Goal: Information Seeking & Learning: Check status

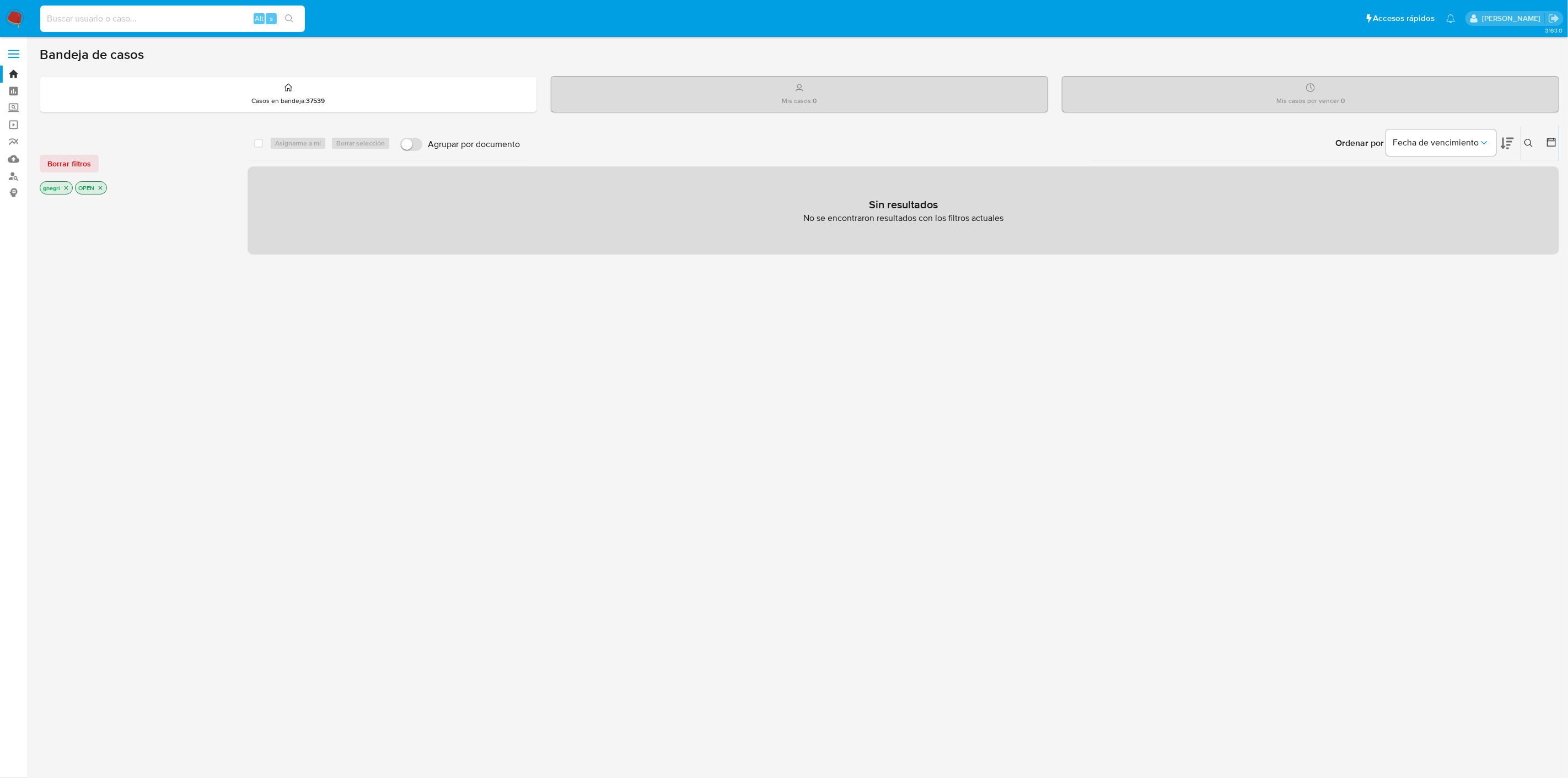
click at [103, 19] on input at bounding box center [172, 19] width 264 height 14
paste input "1760124035"
type input "1760124035"
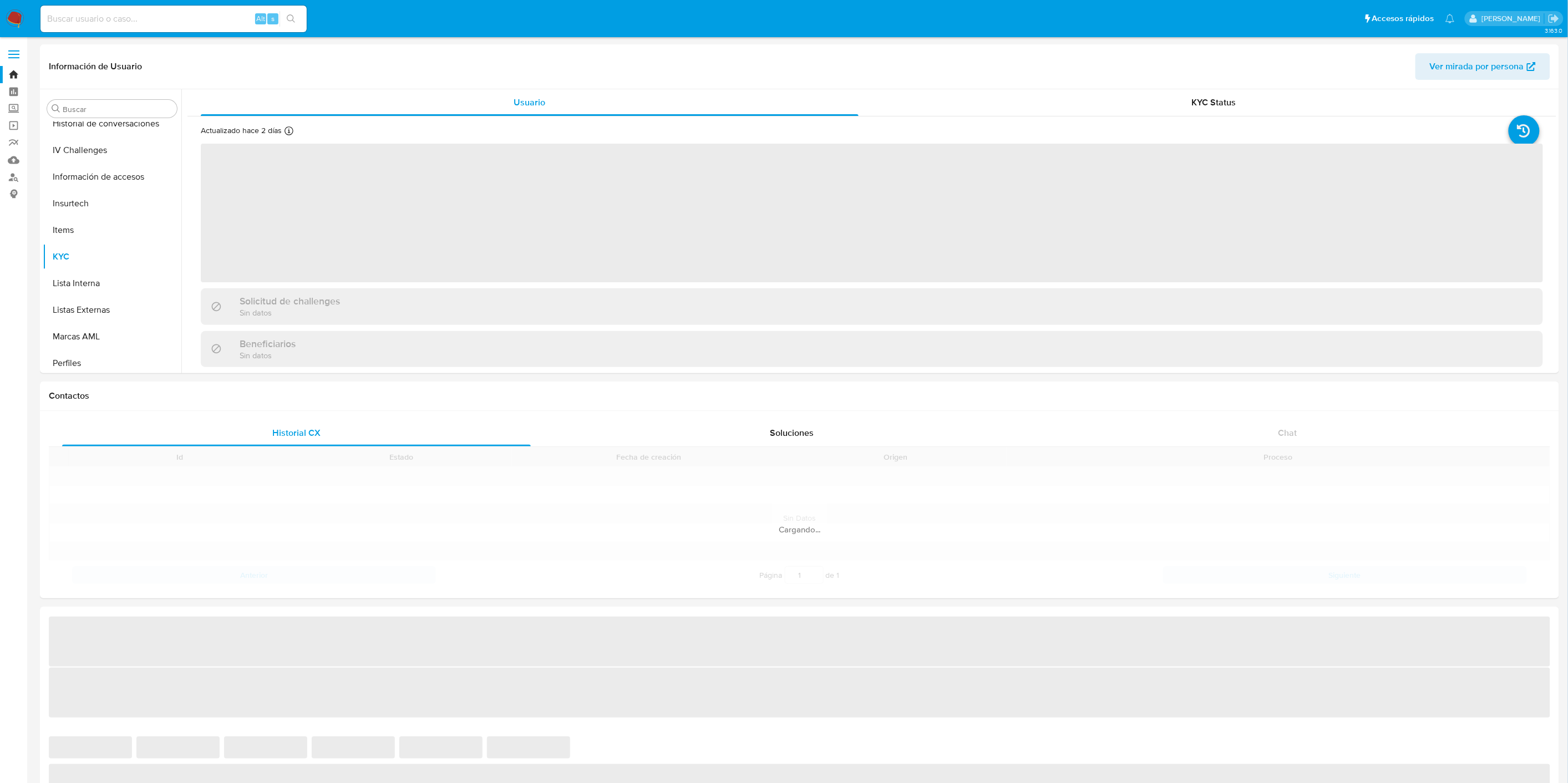
scroll to position [574, 0]
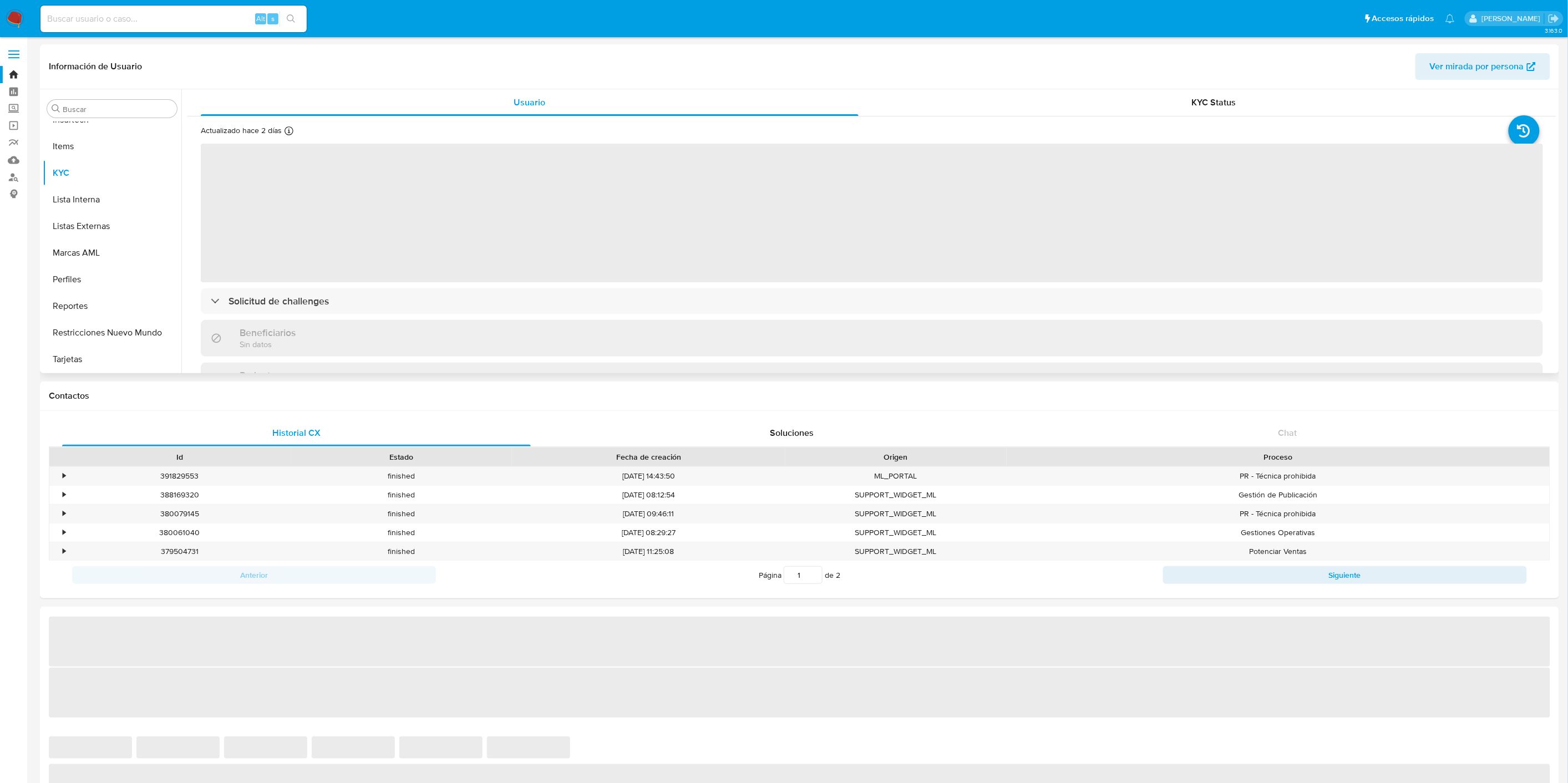
select select "10"
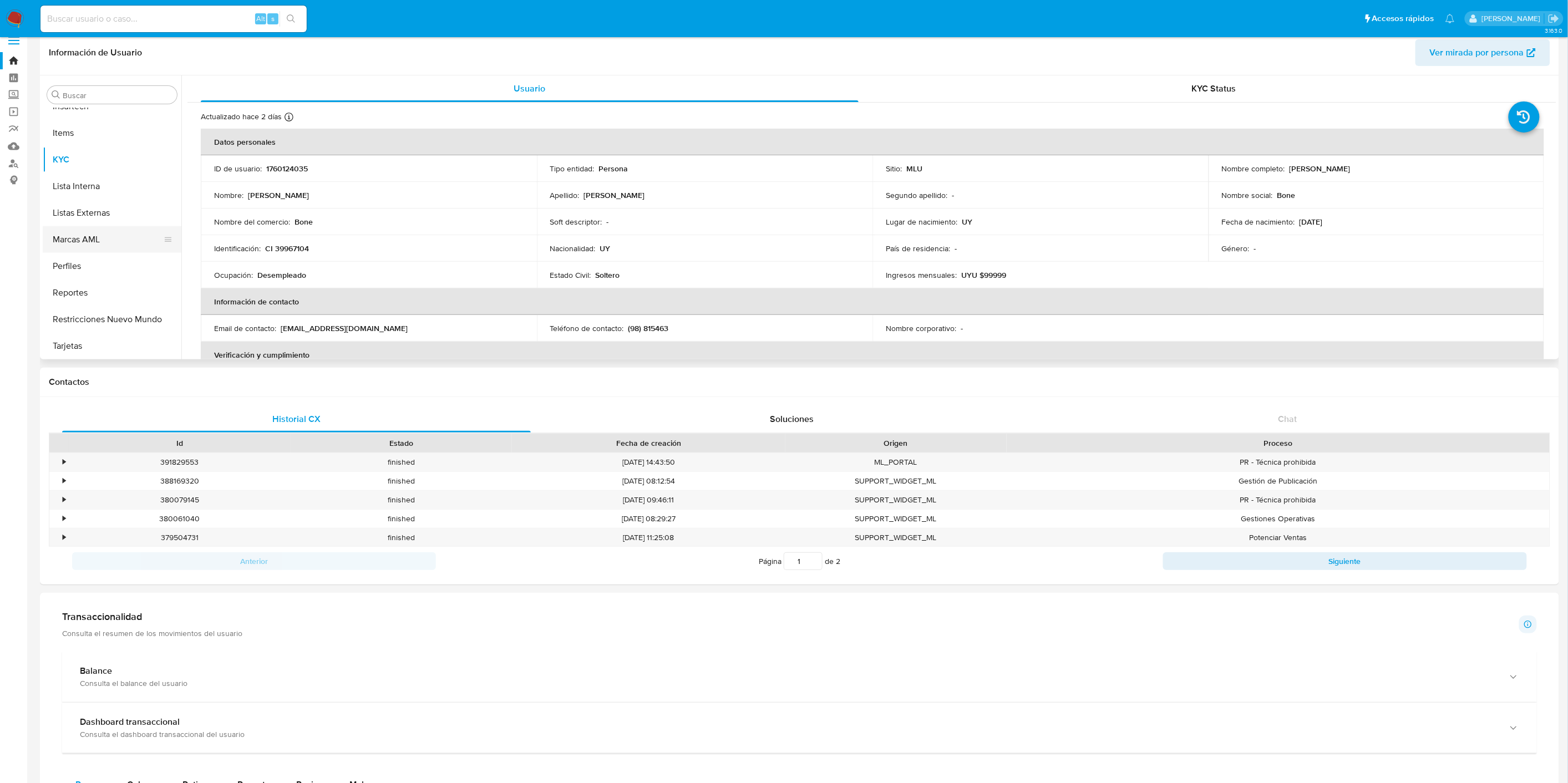
scroll to position [574, 0]
click at [1189, 80] on div "KYC Status" at bounding box center [1215, 89] width 658 height 27
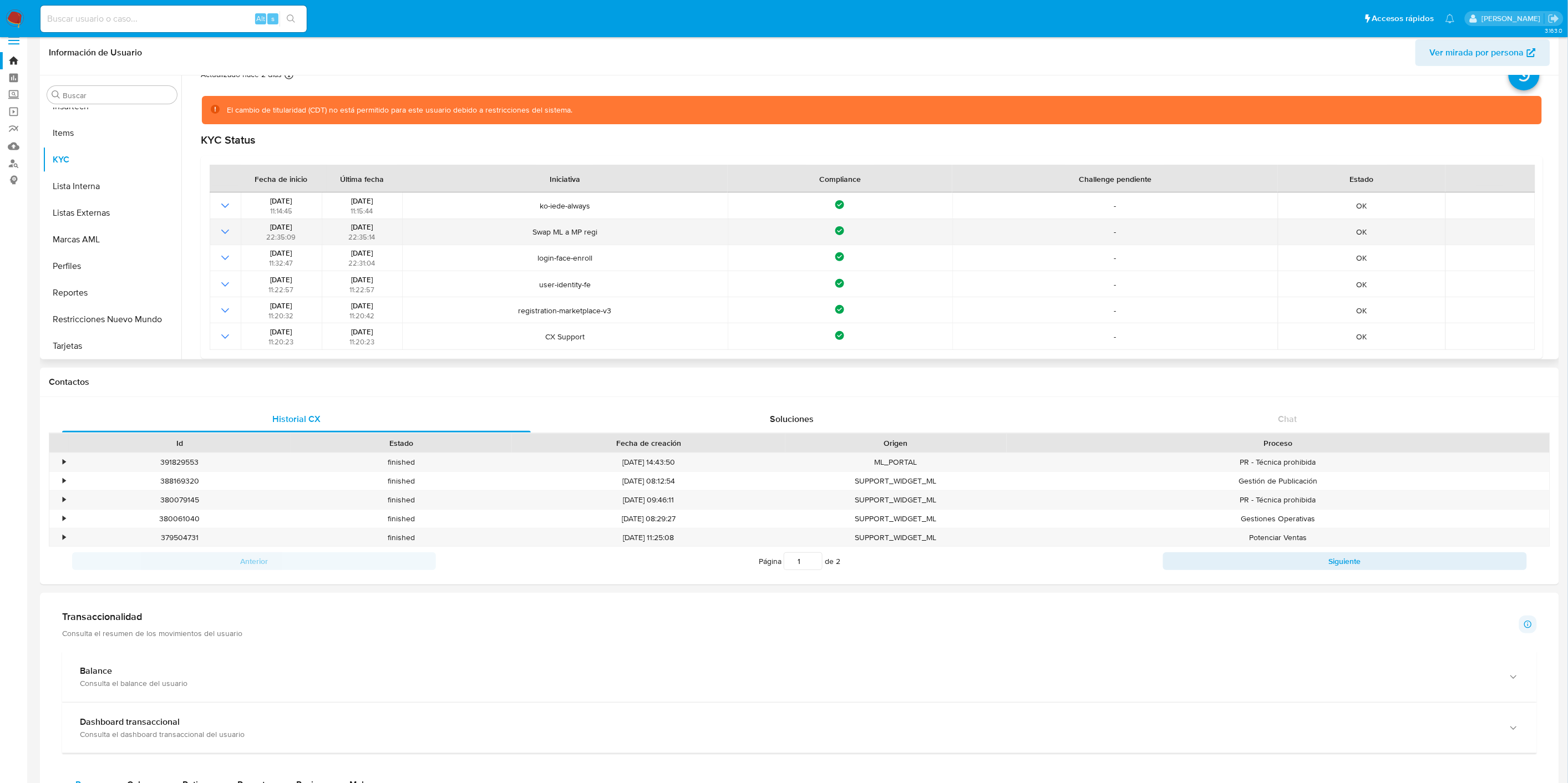
scroll to position [0, 0]
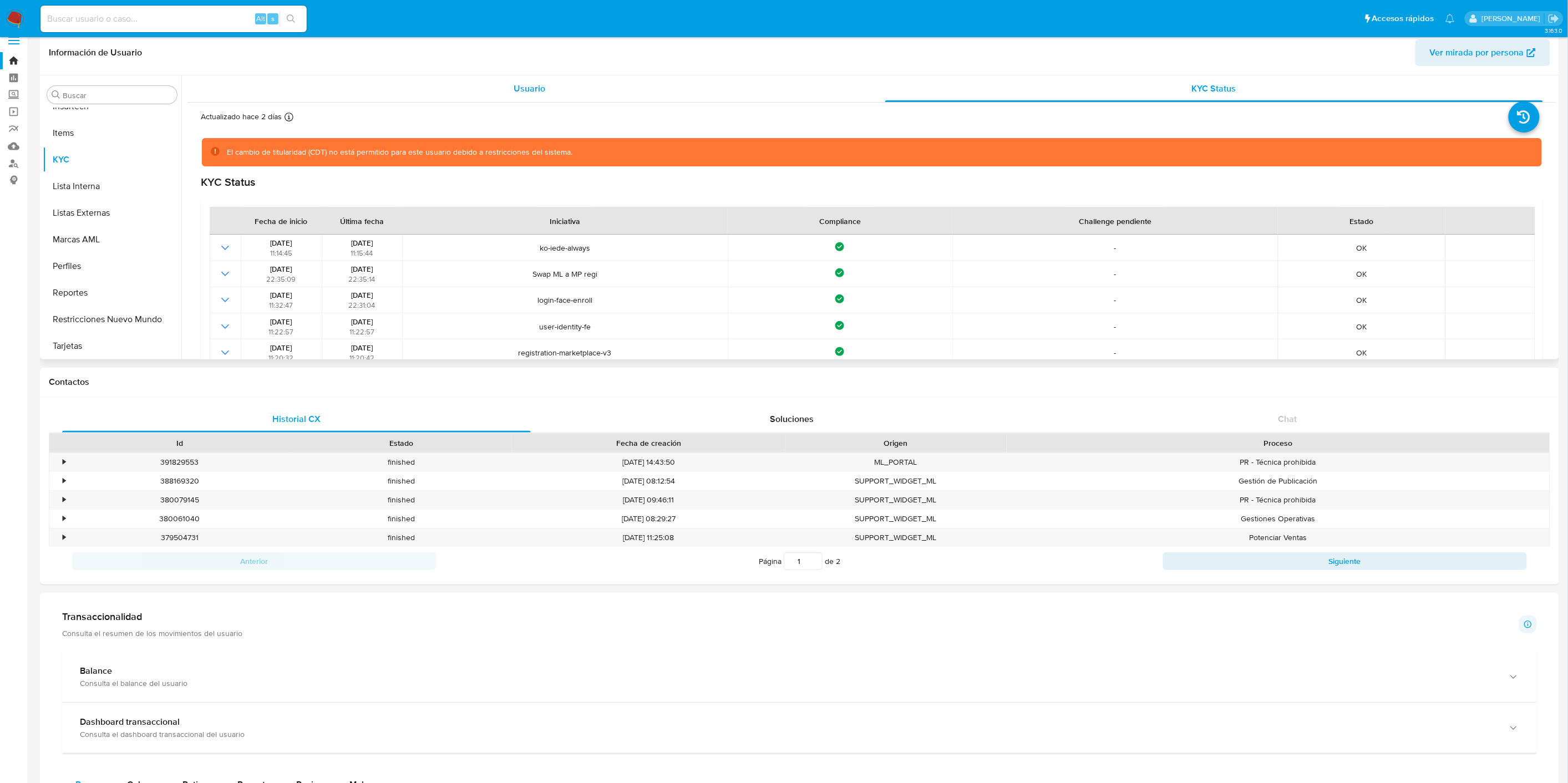
click at [567, 93] on div "Usuario" at bounding box center [530, 89] width 658 height 27
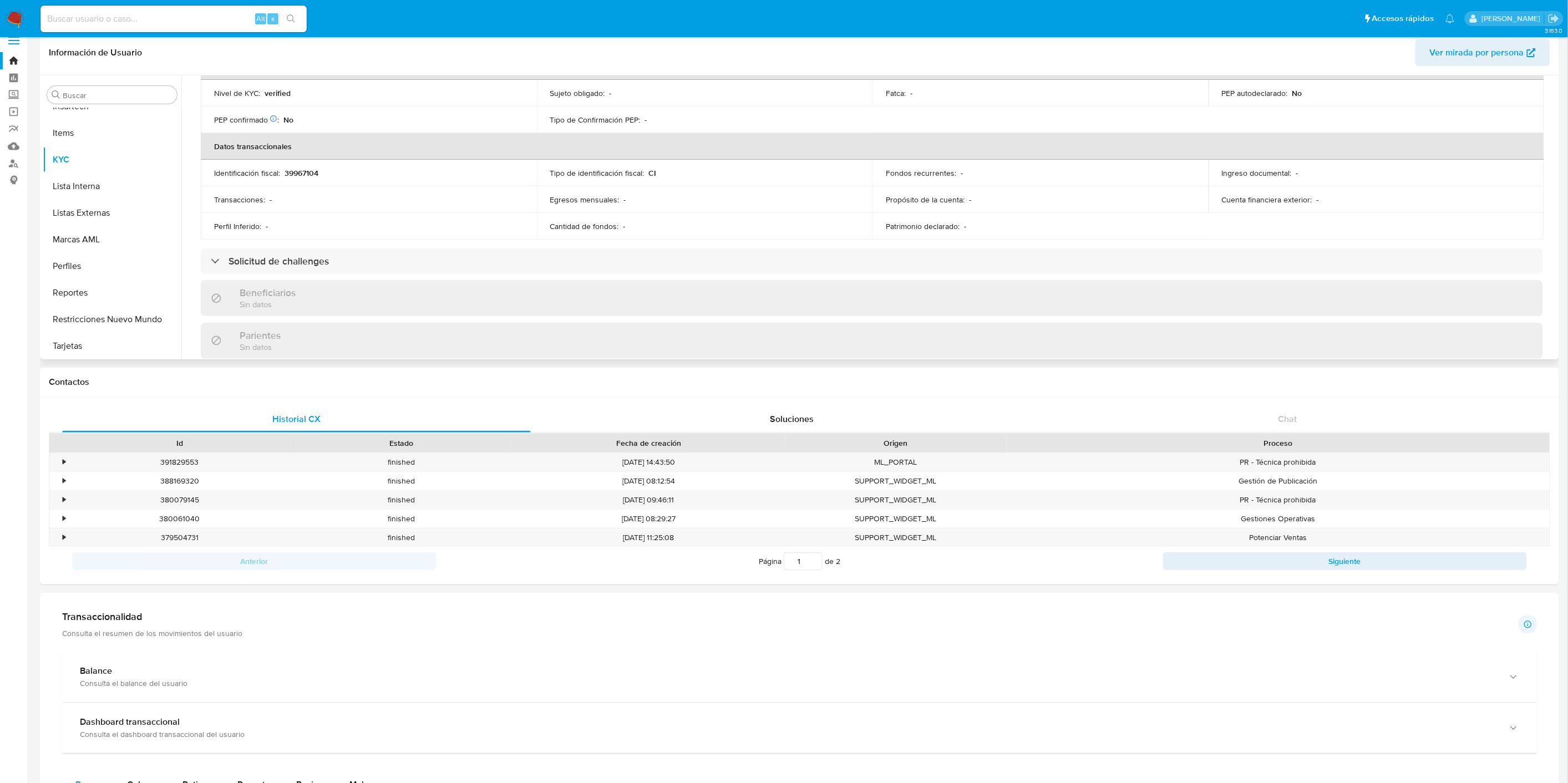
scroll to position [289, 0]
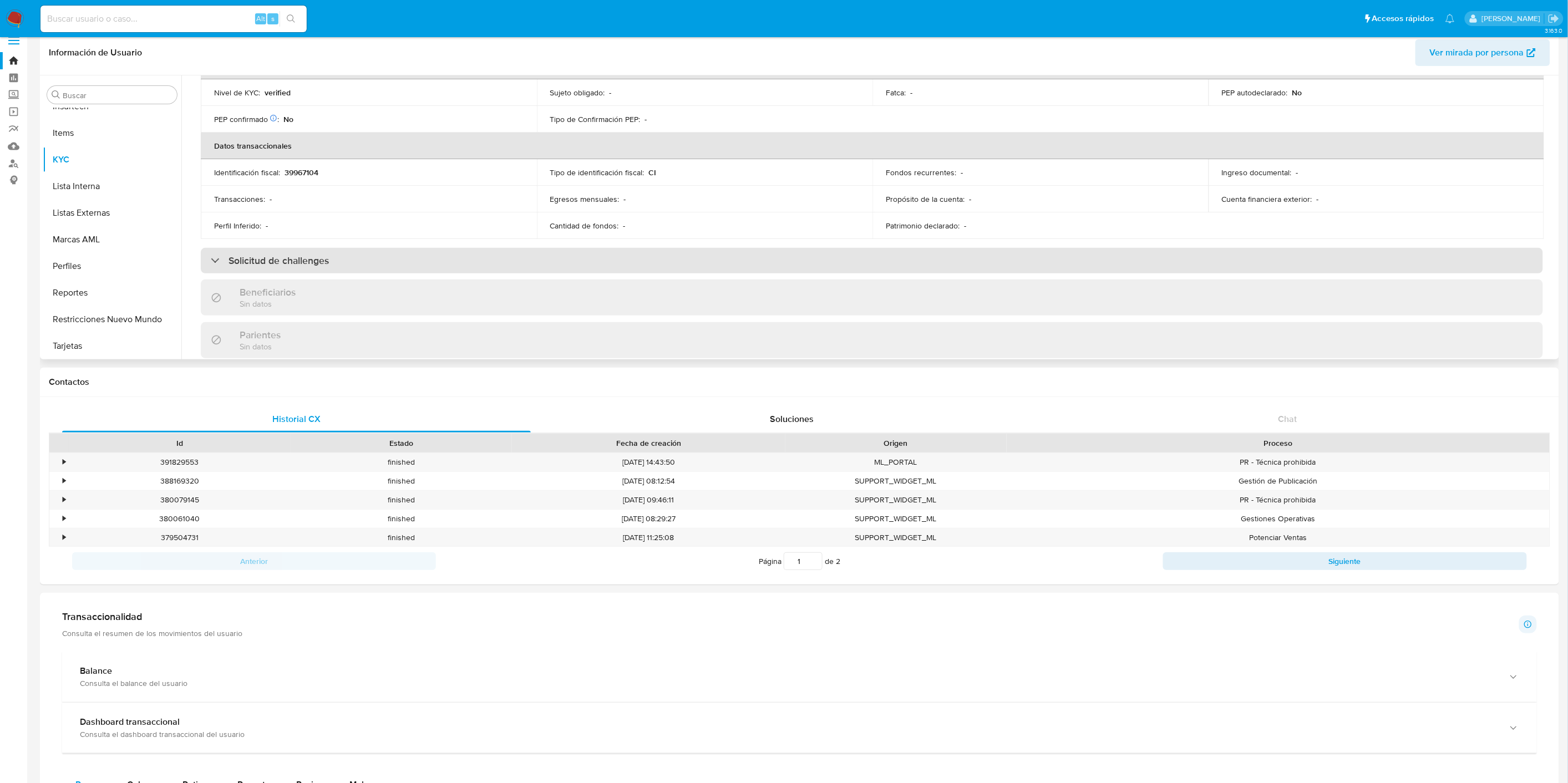
click at [789, 255] on div "Solicitud de challenges" at bounding box center [871, 261] width 1342 height 25
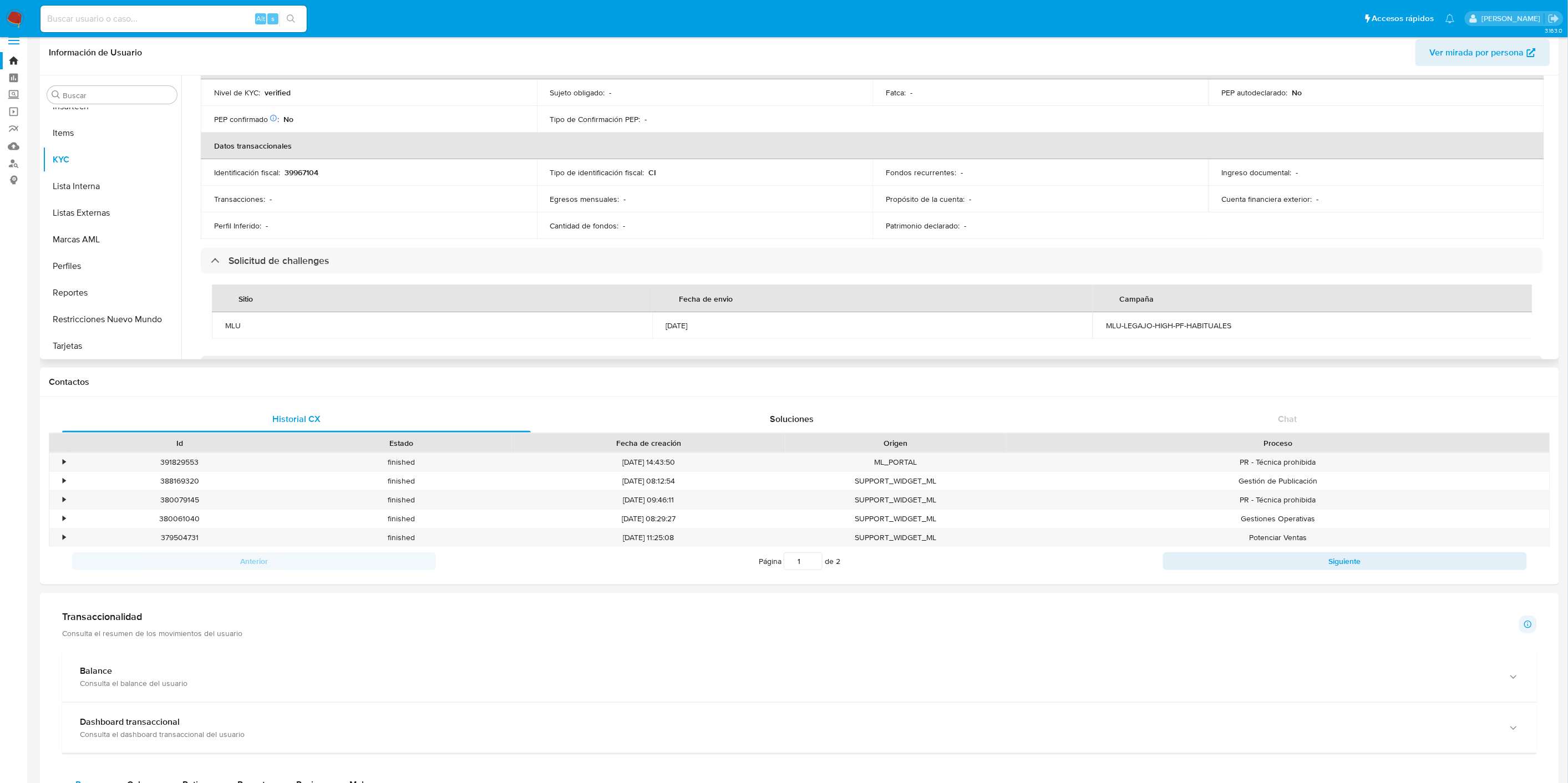
click at [1170, 327] on div "MLU-LEGAJO-HIGH-PF-HABITUALES" at bounding box center [1313, 325] width 414 height 10
copy div "MLU-LEGAJO-HIGH-PF-HABITUALES"
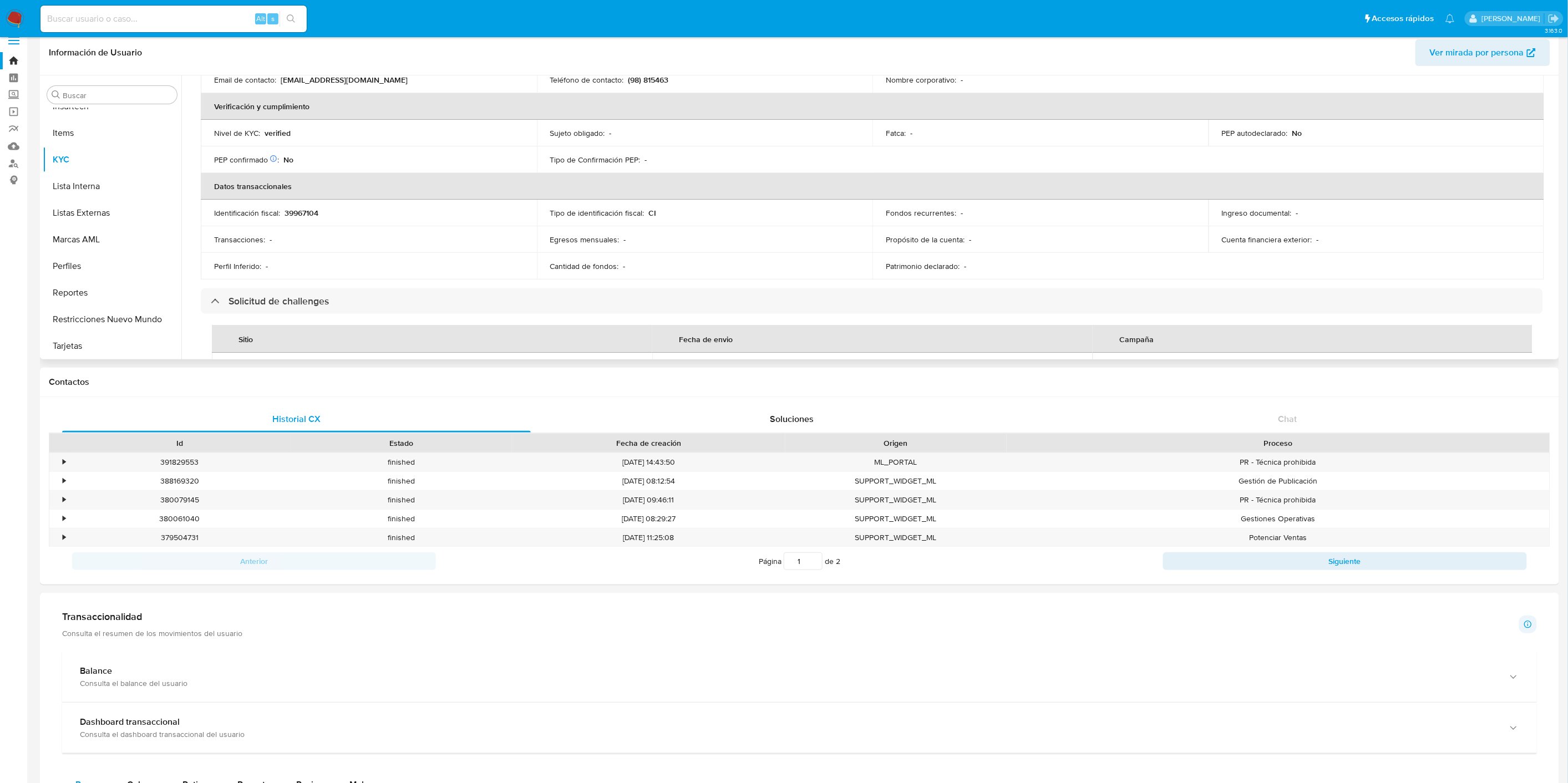
scroll to position [0, 0]
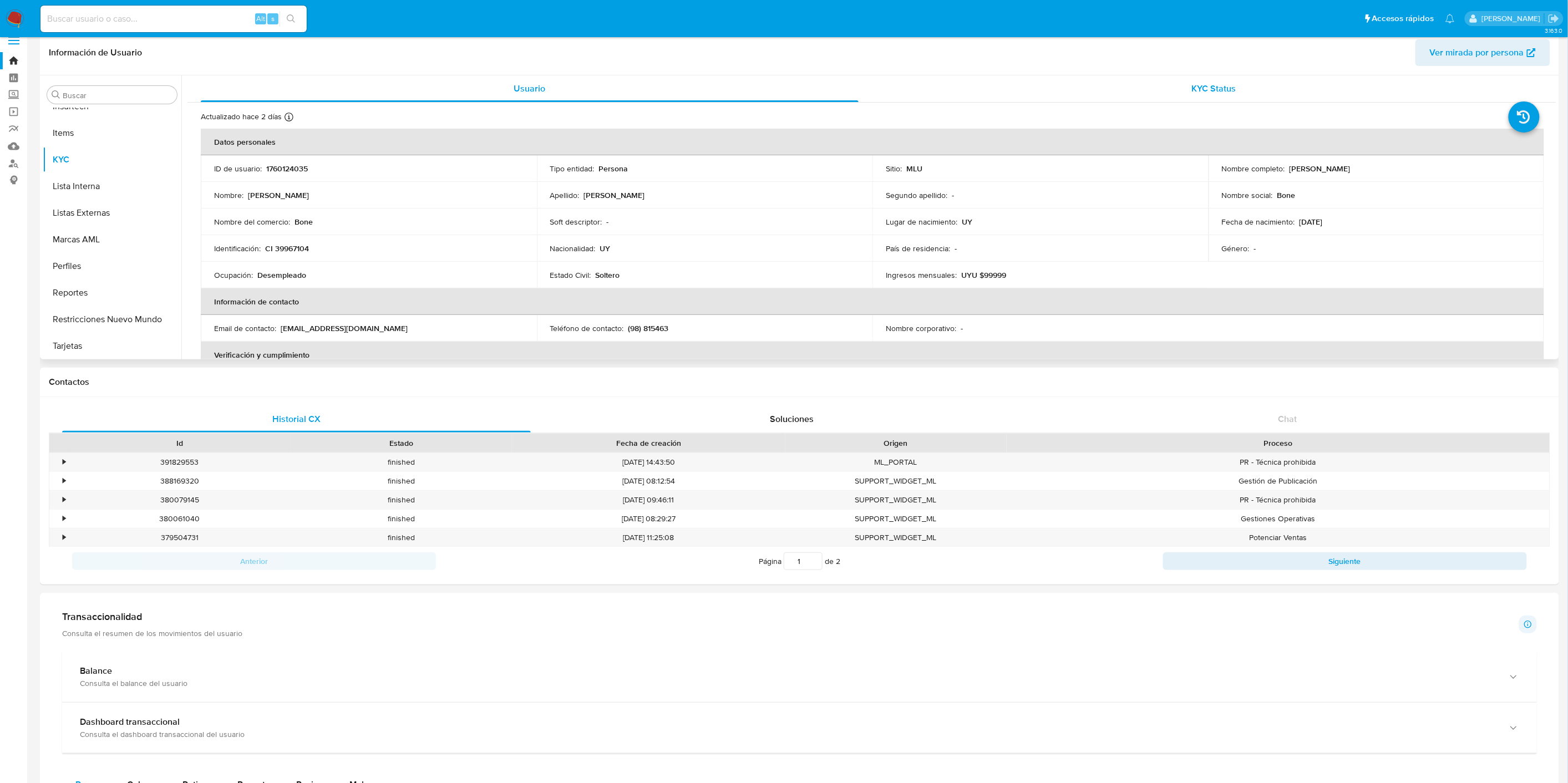
click at [1161, 92] on div "KYC Status" at bounding box center [1215, 89] width 658 height 27
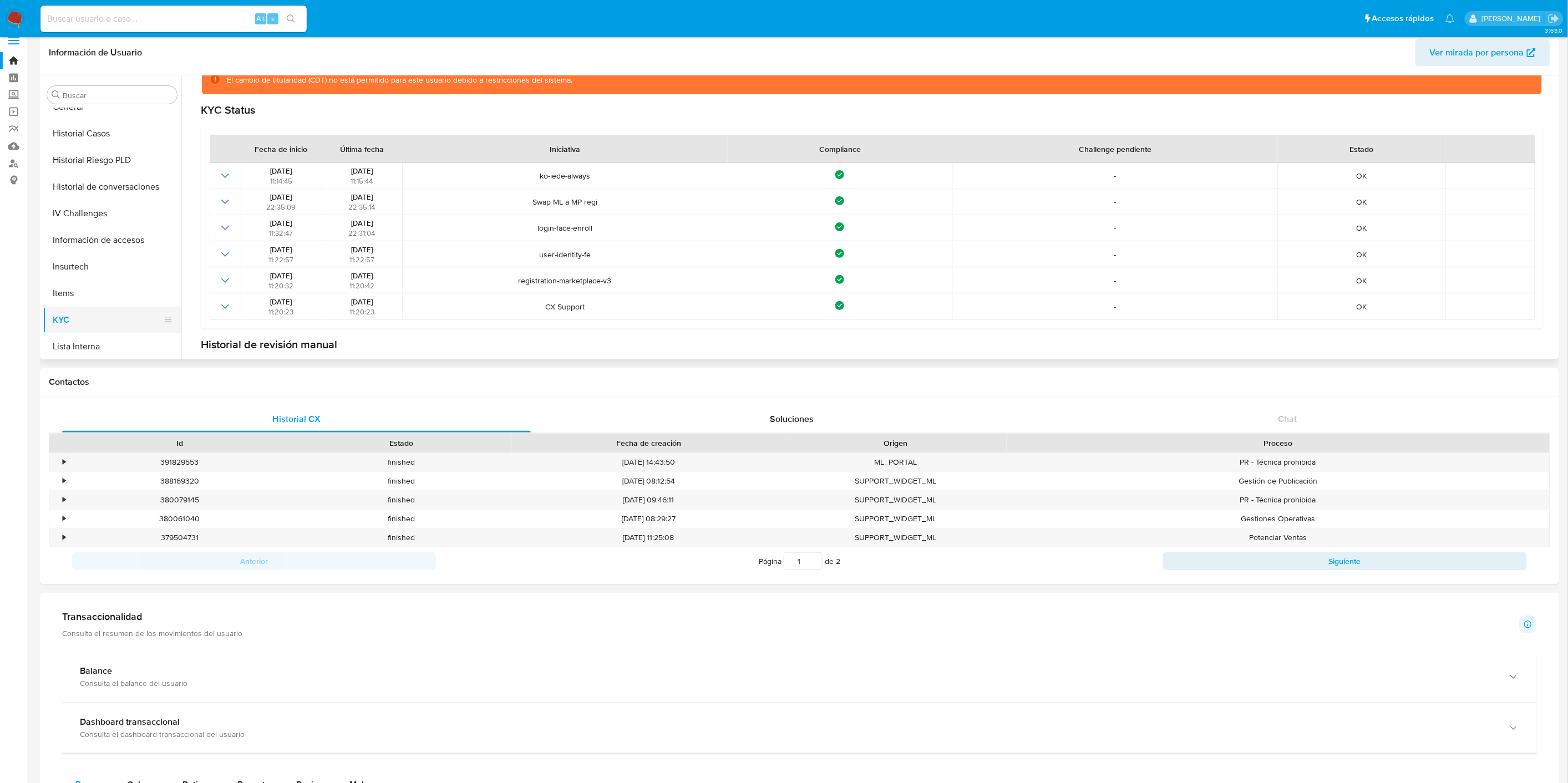
scroll to position [339, 0]
click at [118, 170] on button "General" at bounding box center [112, 182] width 138 height 27
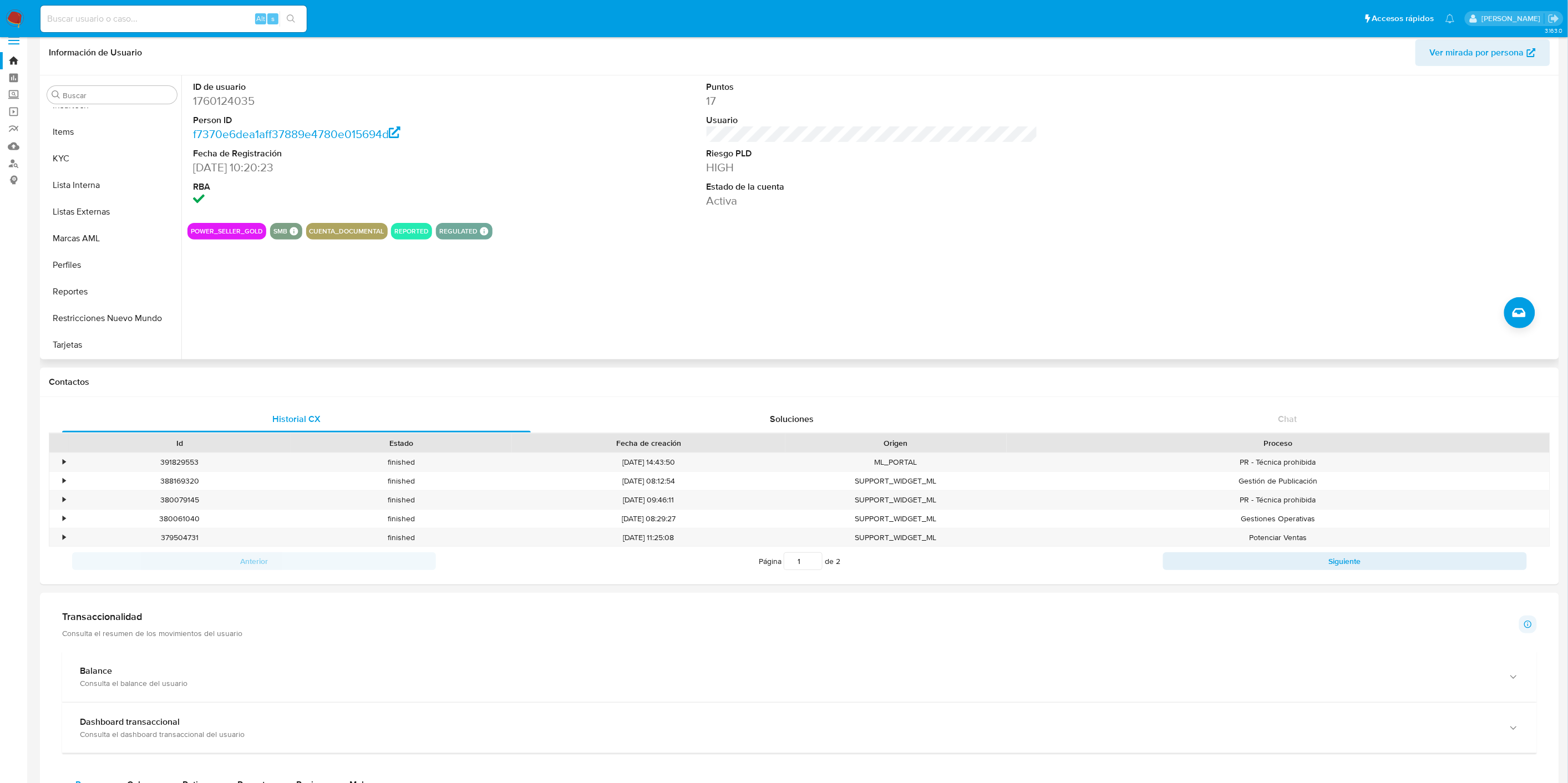
scroll to position [574, 0]
click at [107, 306] on button "Restricciones Nuevo Mundo" at bounding box center [108, 319] width 129 height 27
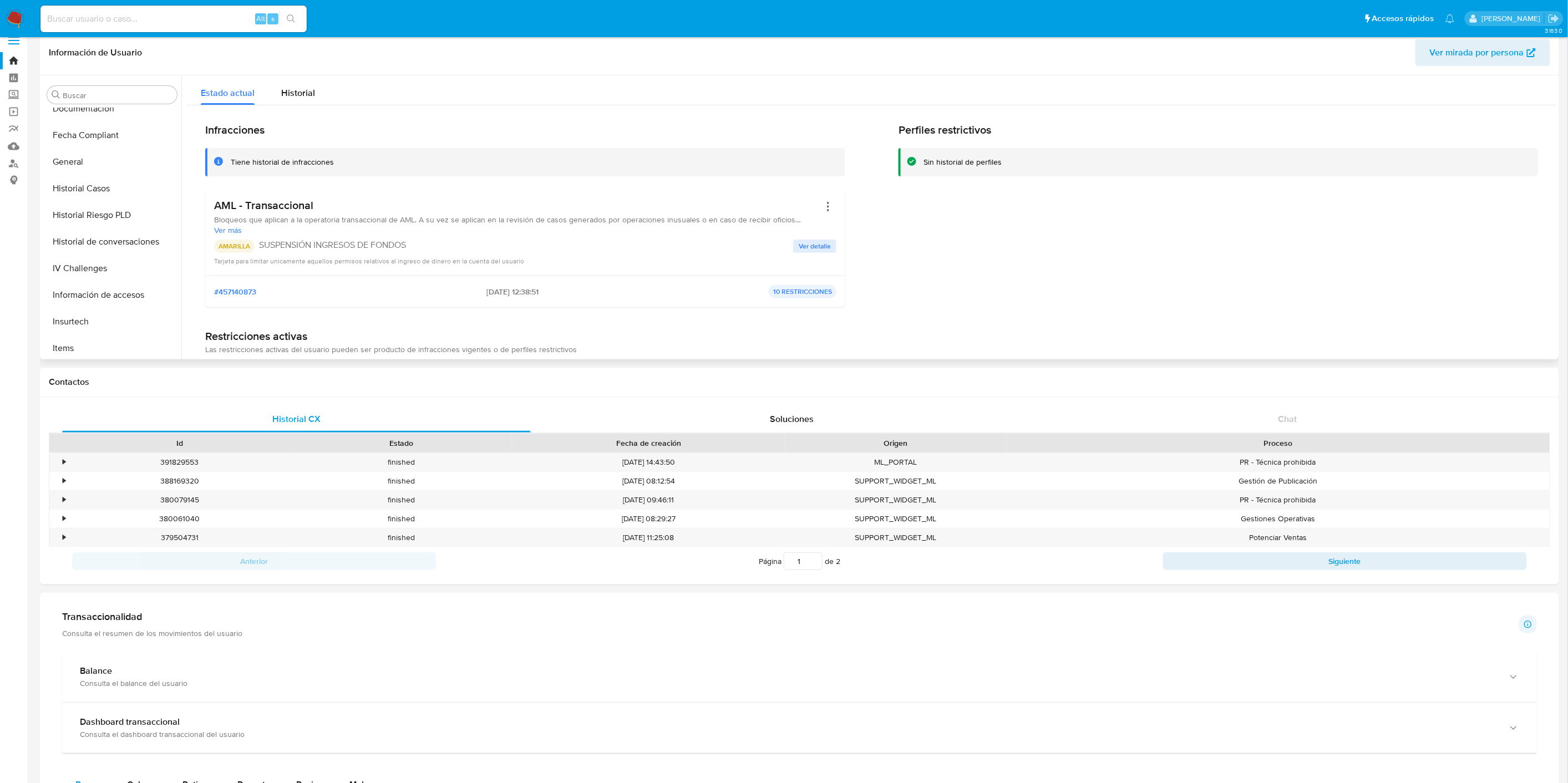
scroll to position [357, 0]
click at [90, 157] on button "General" at bounding box center [108, 165] width 129 height 27
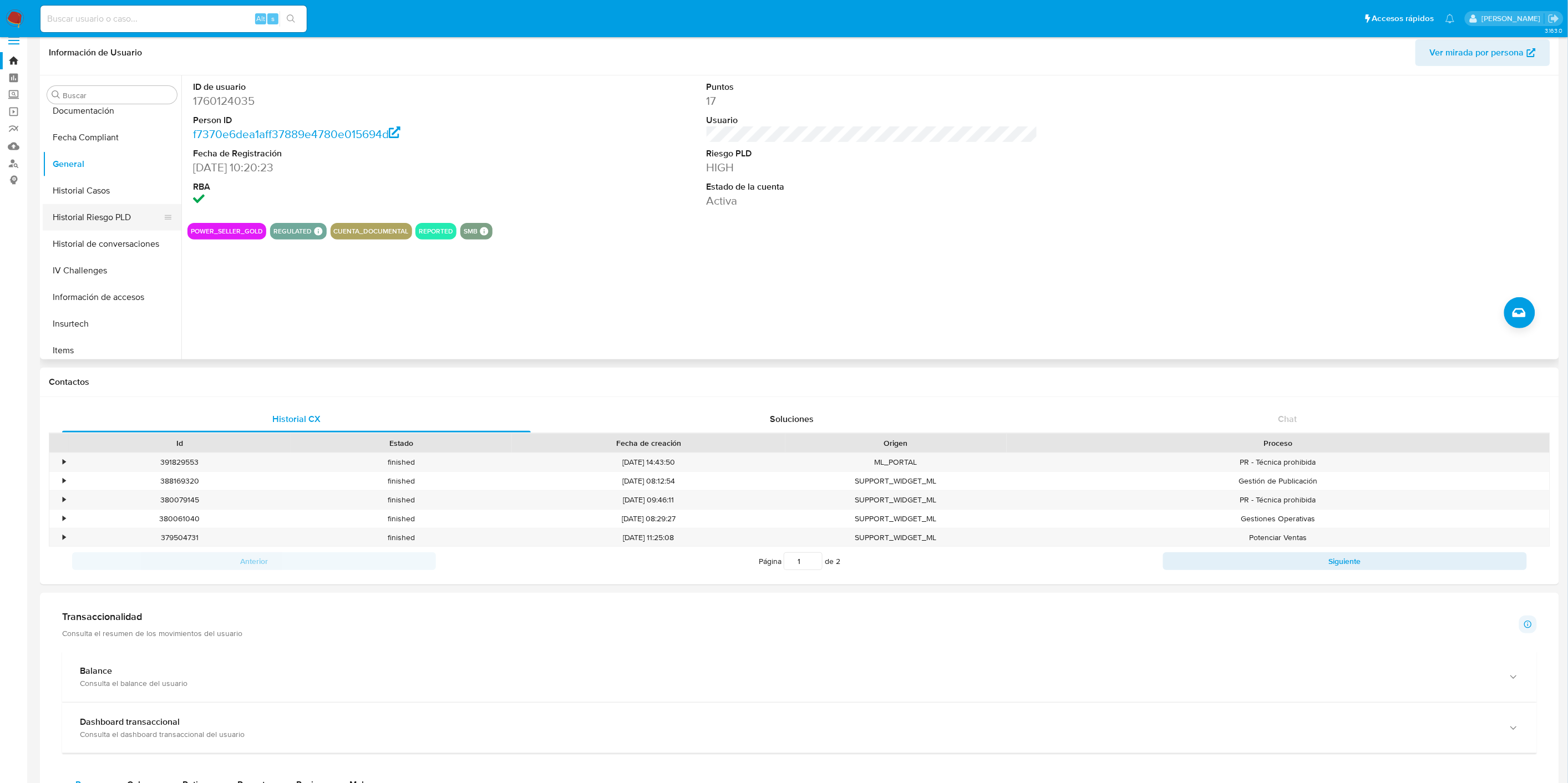
click at [111, 209] on button "Historial Riesgo PLD" at bounding box center [108, 218] width 129 height 27
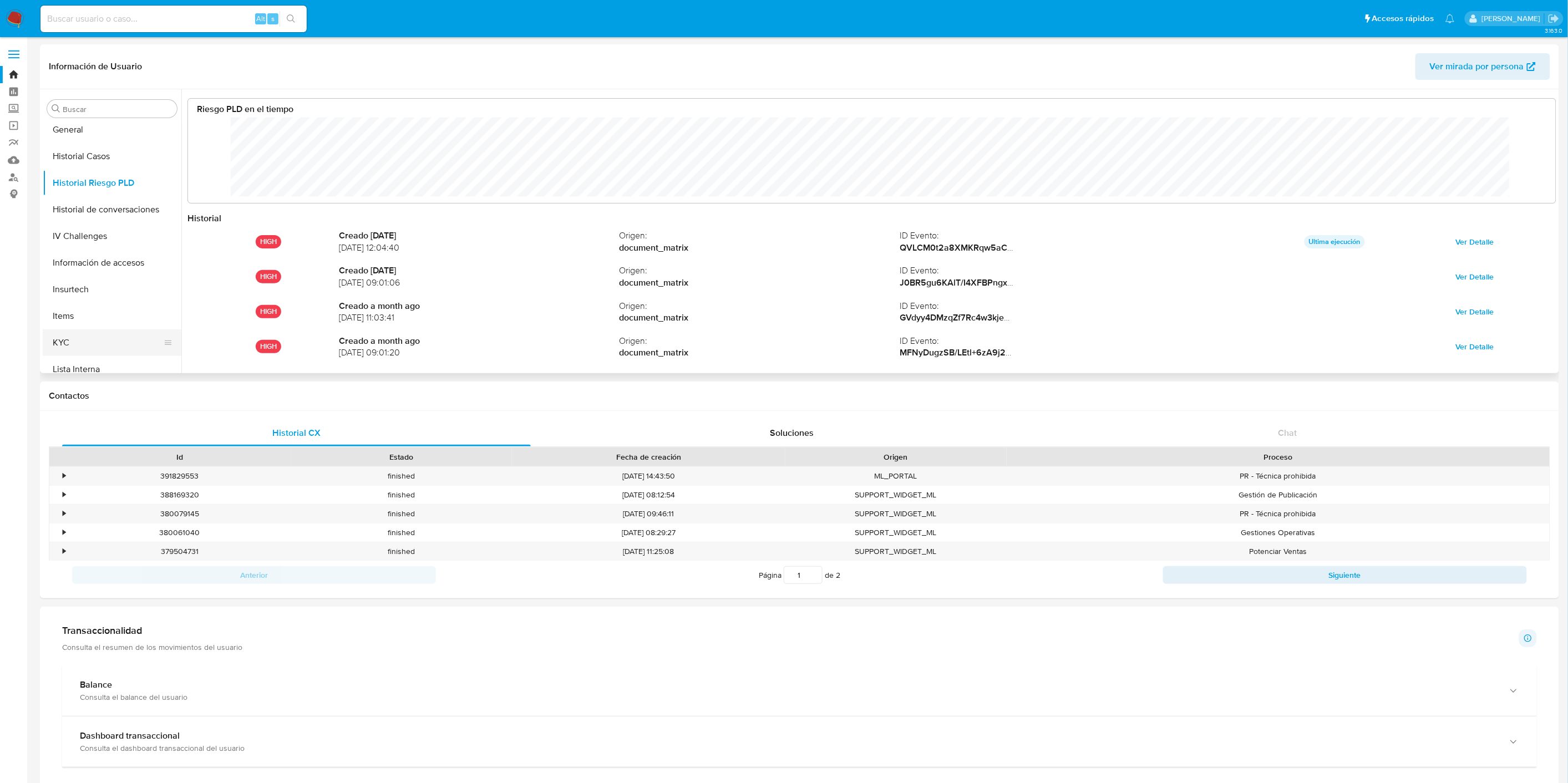
scroll to position [404, 0]
click at [98, 125] on button "General" at bounding box center [108, 131] width 129 height 27
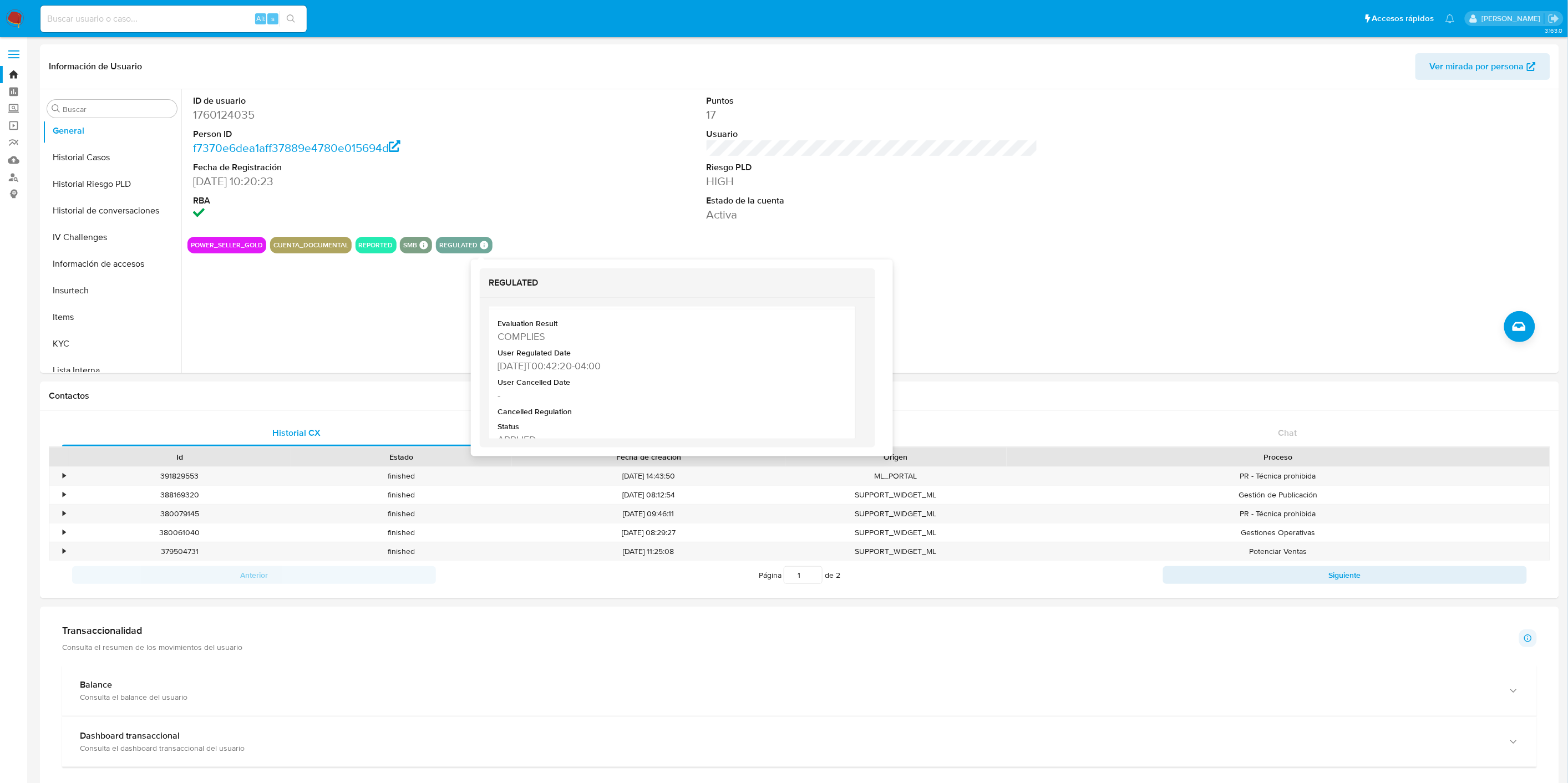
scroll to position [423, 0]
click at [80, 337] on button "KYC" at bounding box center [108, 344] width 129 height 27
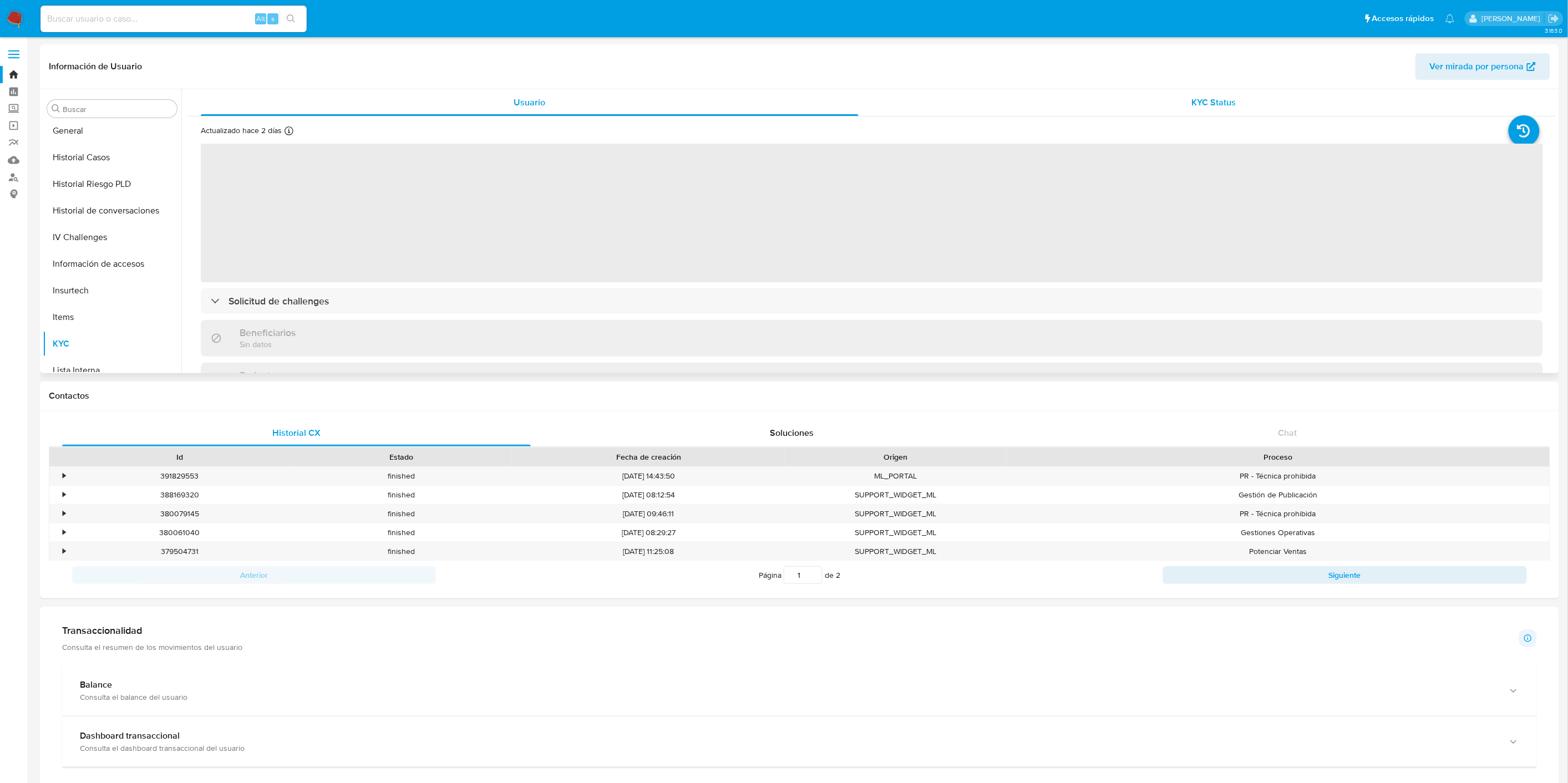
click at [1200, 92] on div "KYC Status" at bounding box center [1215, 102] width 658 height 27
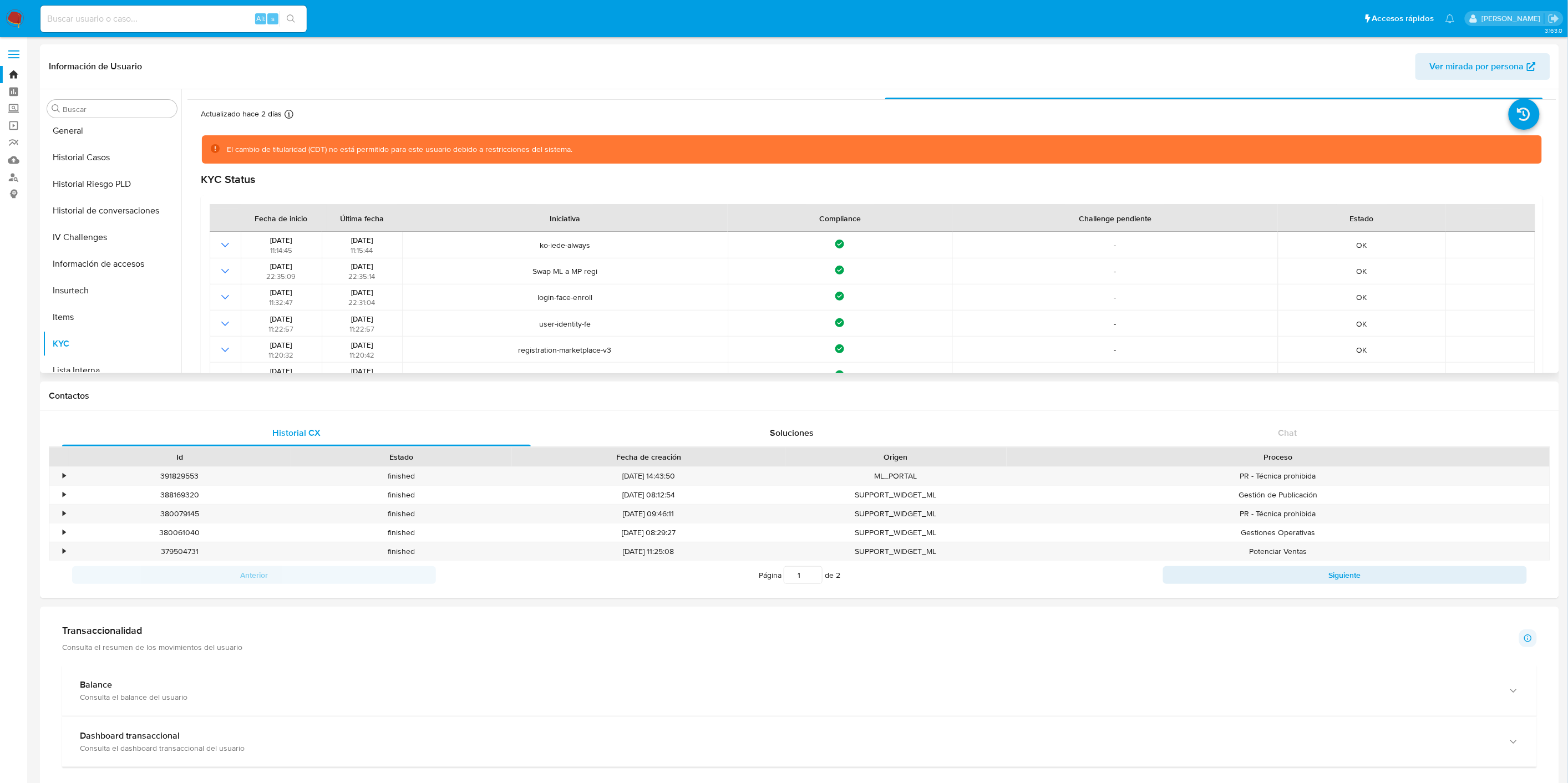
scroll to position [17, 0]
click at [58, 121] on div "Buscar Anticipos de dinero Aprobadores Aprobados Archivos adjuntos CBP CBT Cruc…" at bounding box center [112, 232] width 138 height 282
click at [67, 125] on button "General" at bounding box center [108, 131] width 129 height 27
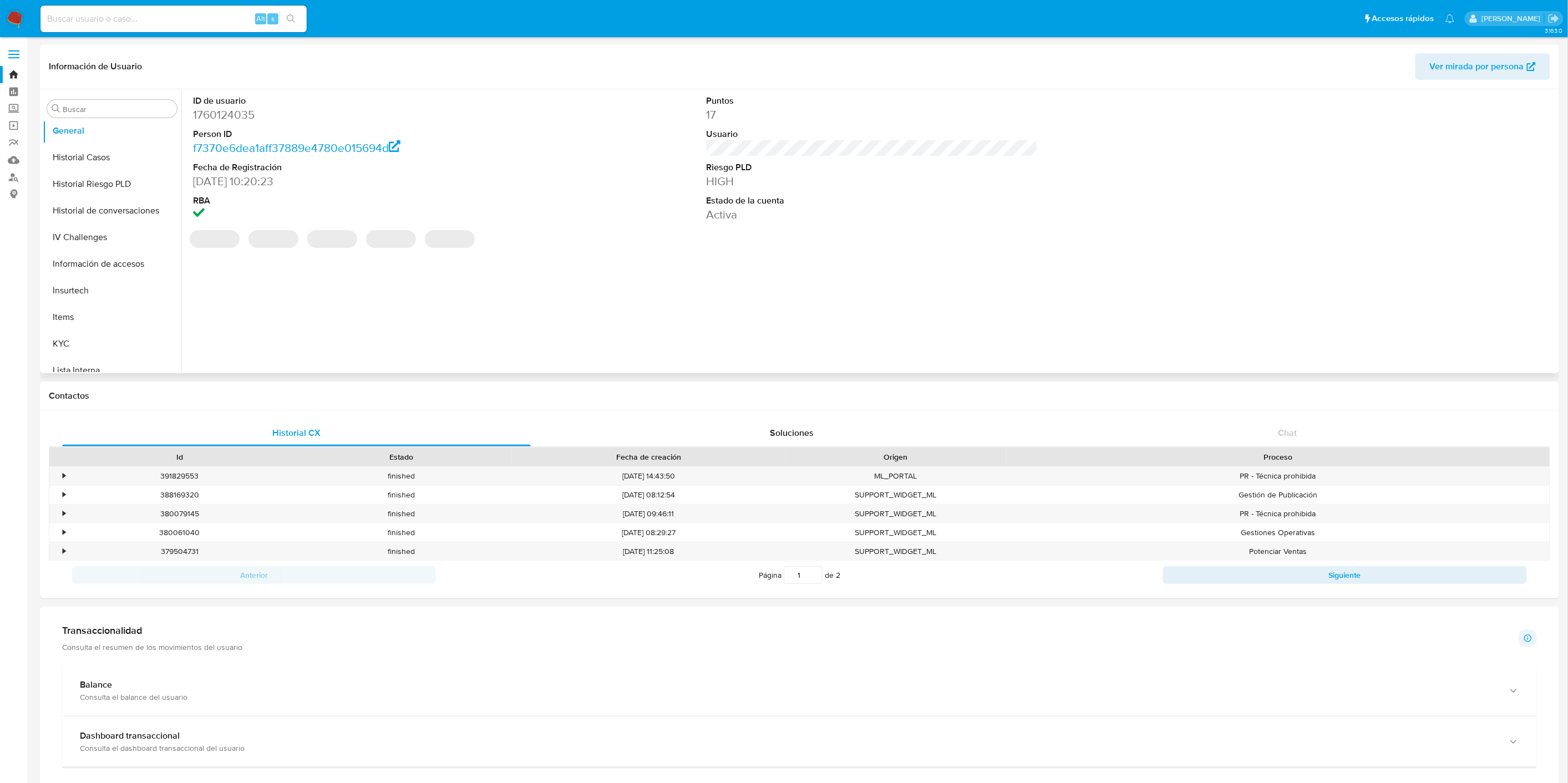
click at [238, 111] on dd "1760124035" at bounding box center [359, 114] width 331 height 15
copy dd "1760124035"
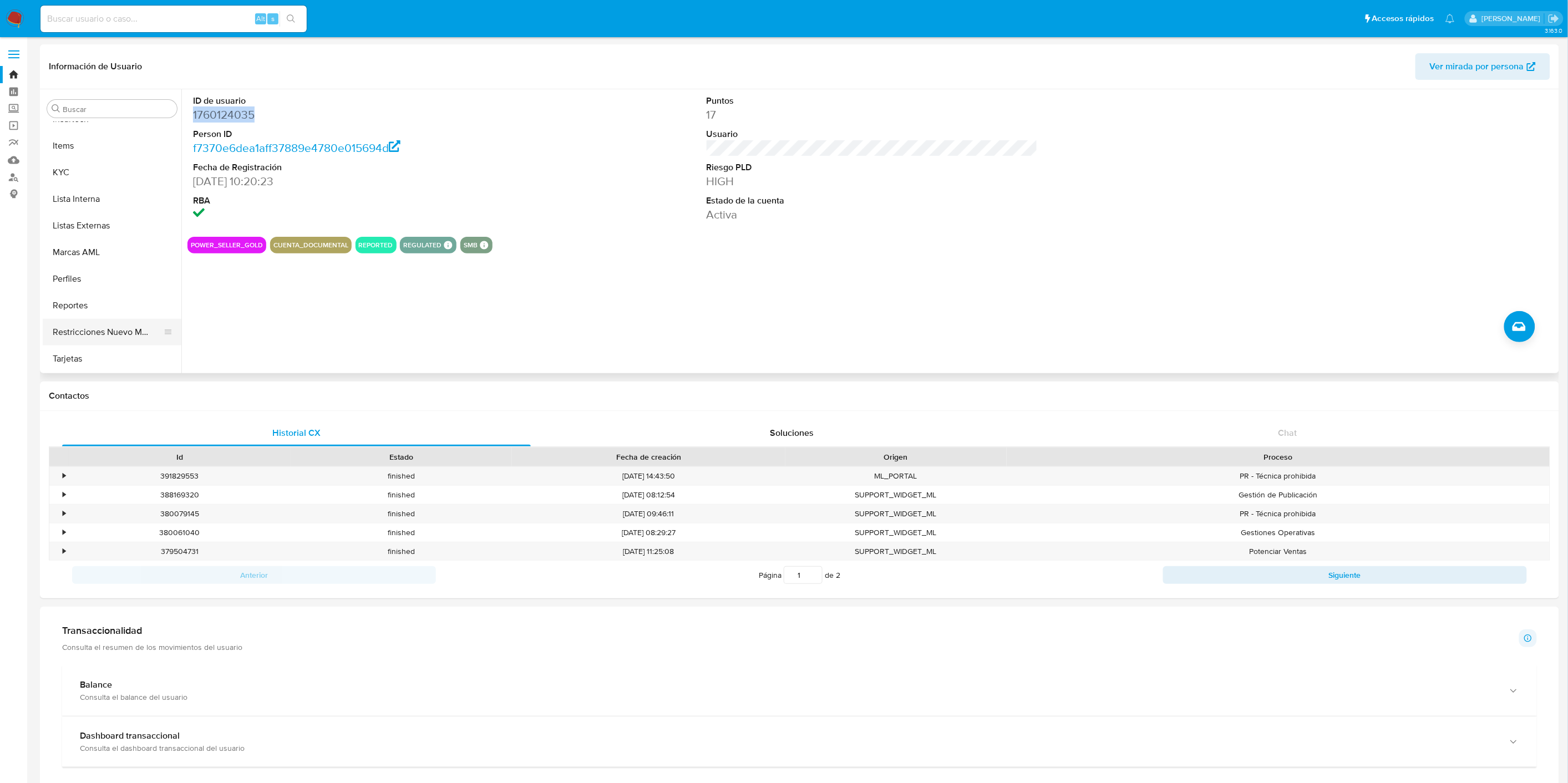
scroll to position [574, 0]
click at [127, 335] on button "Restricciones Nuevo Mundo" at bounding box center [108, 333] width 129 height 27
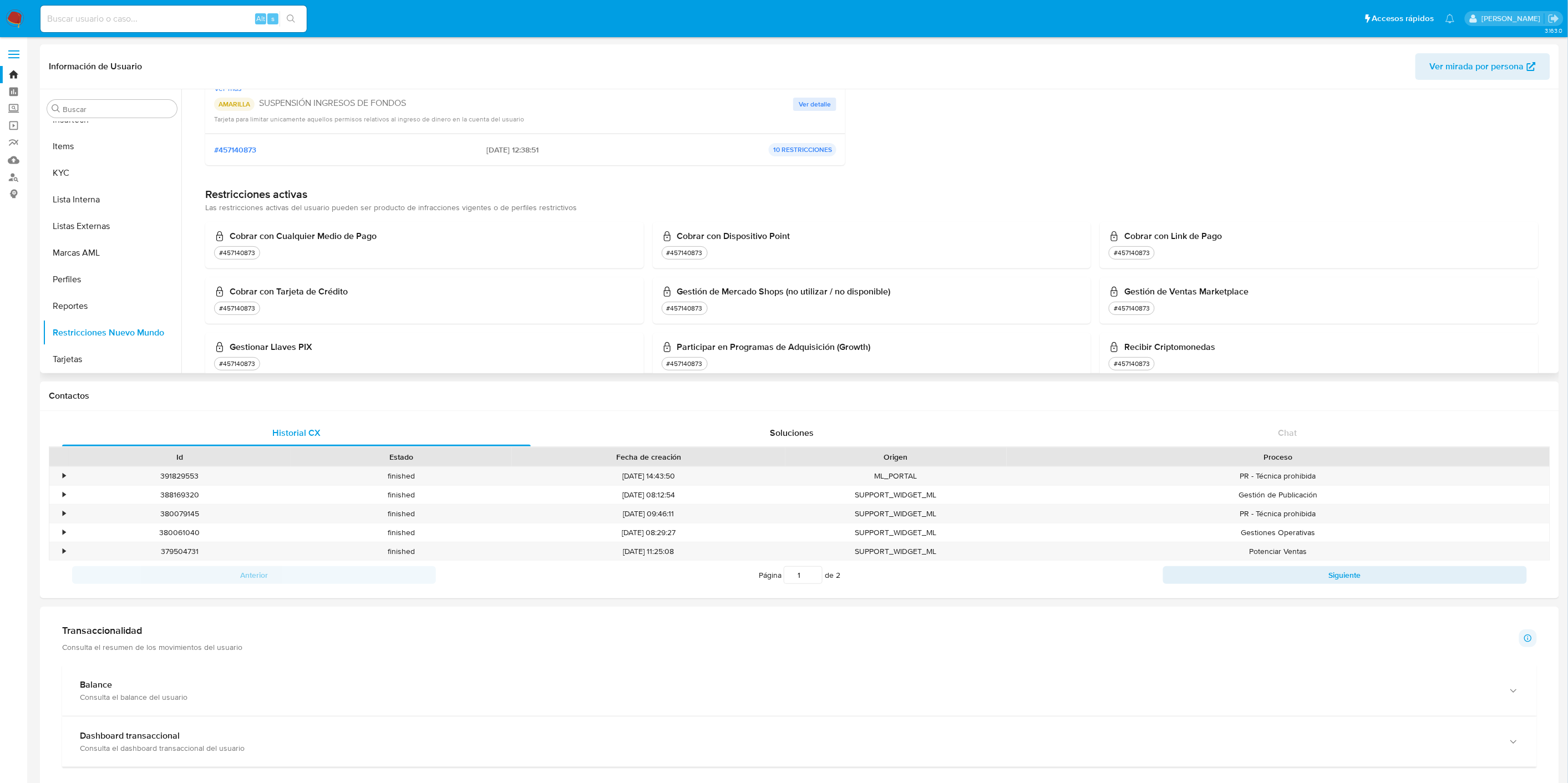
scroll to position [0, 0]
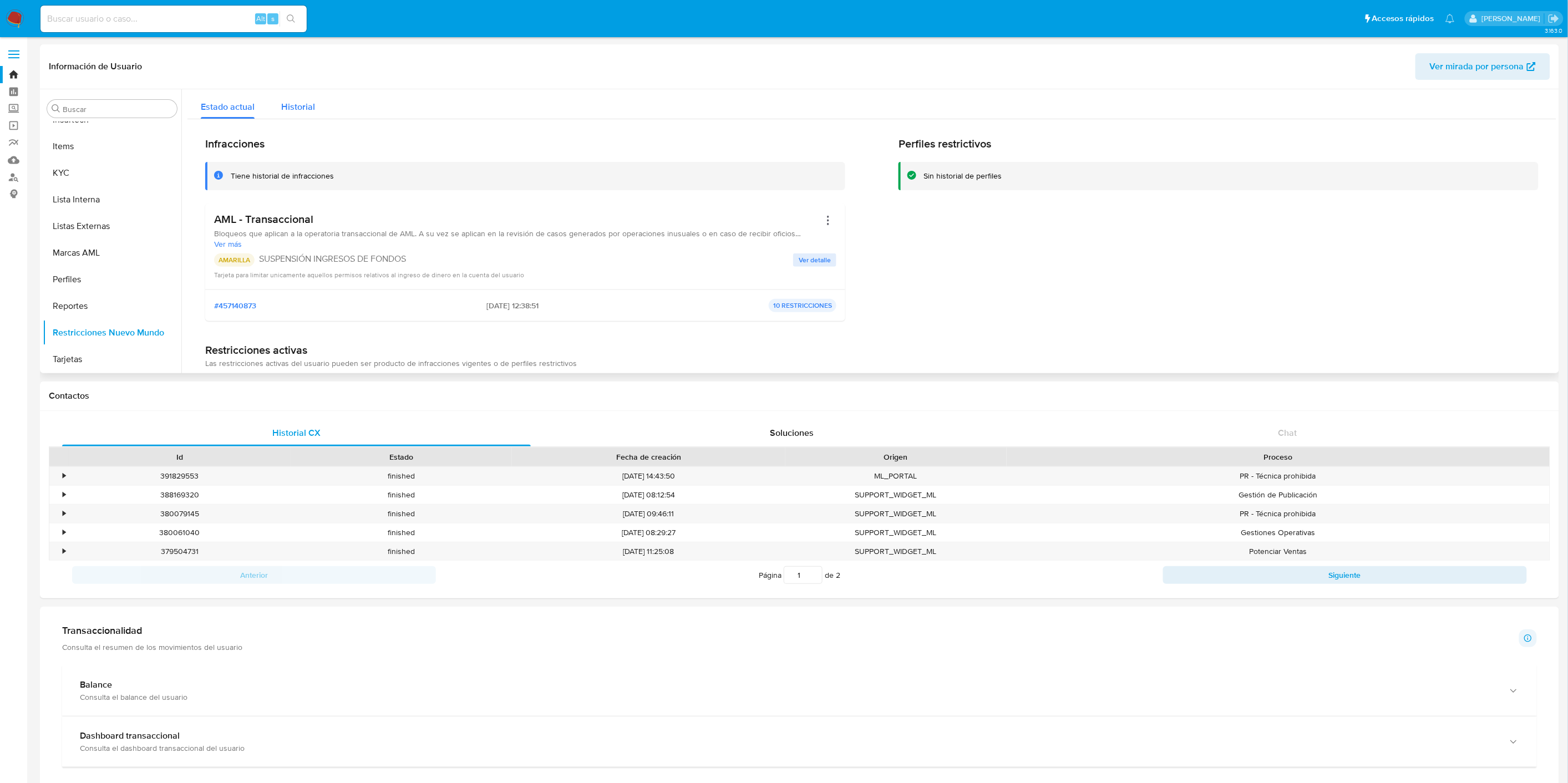
click at [293, 103] on span "Historial" at bounding box center [298, 107] width 34 height 13
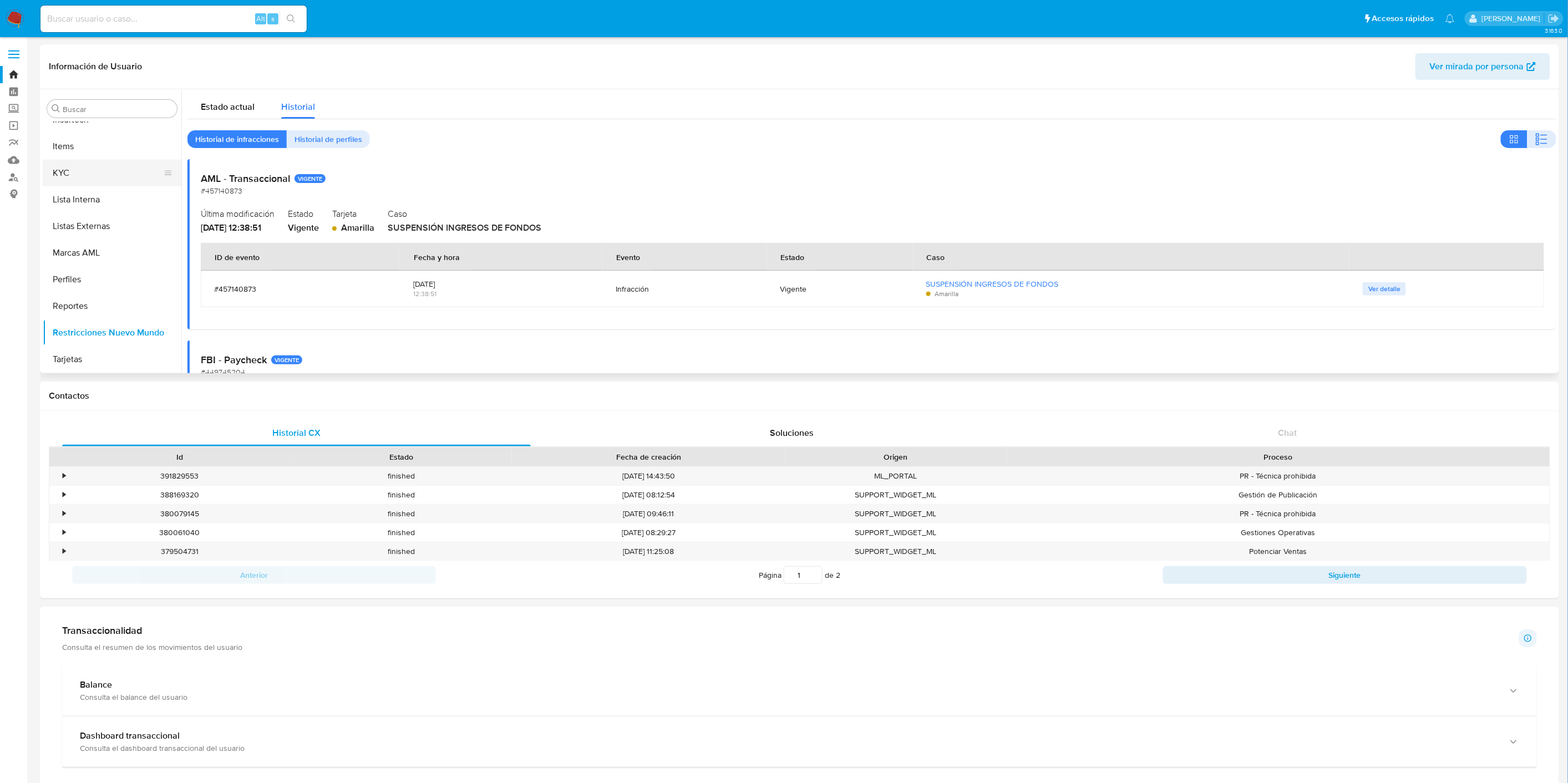
click at [92, 174] on button "KYC" at bounding box center [108, 174] width 129 height 27
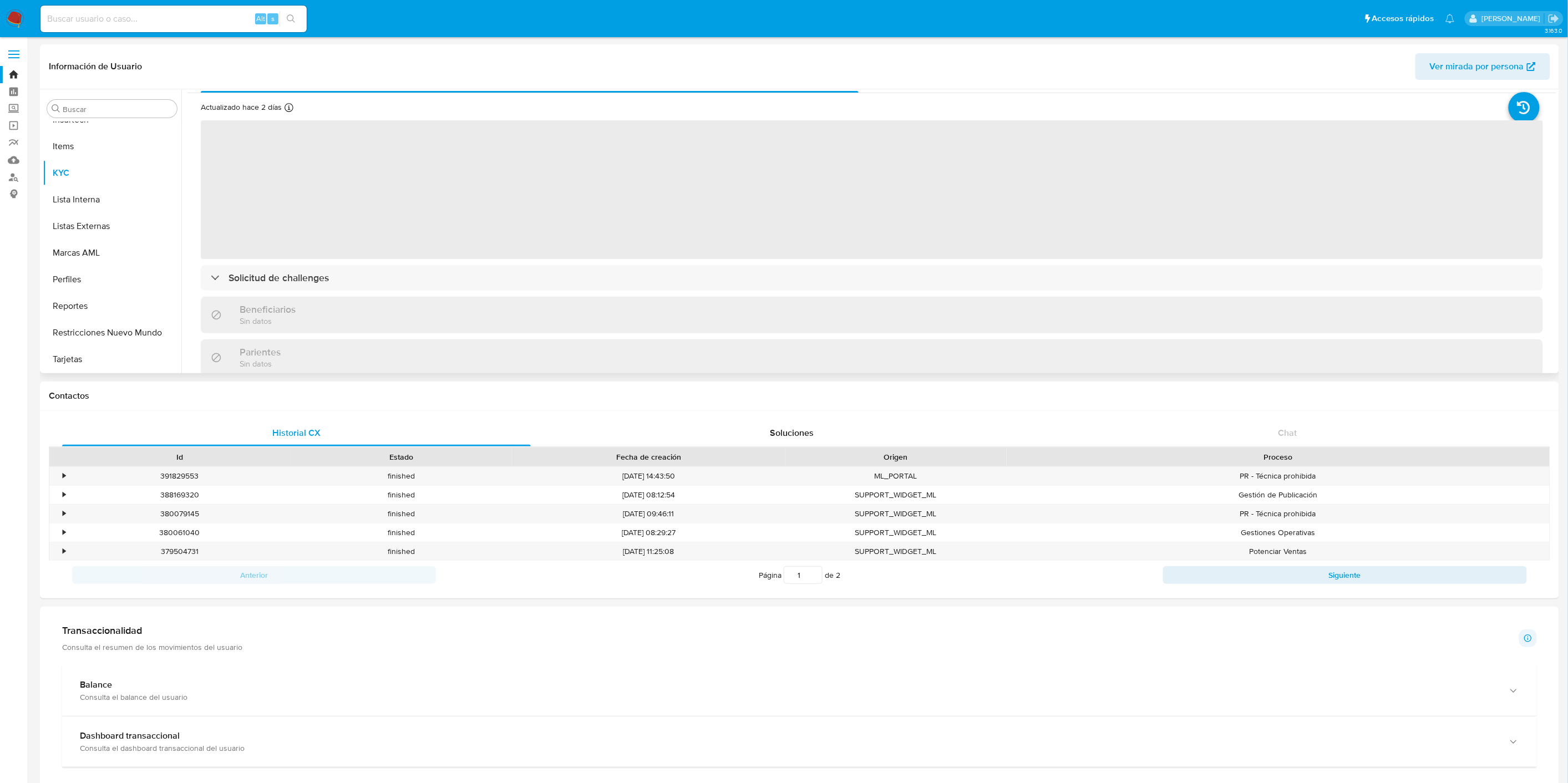
scroll to position [24, 0]
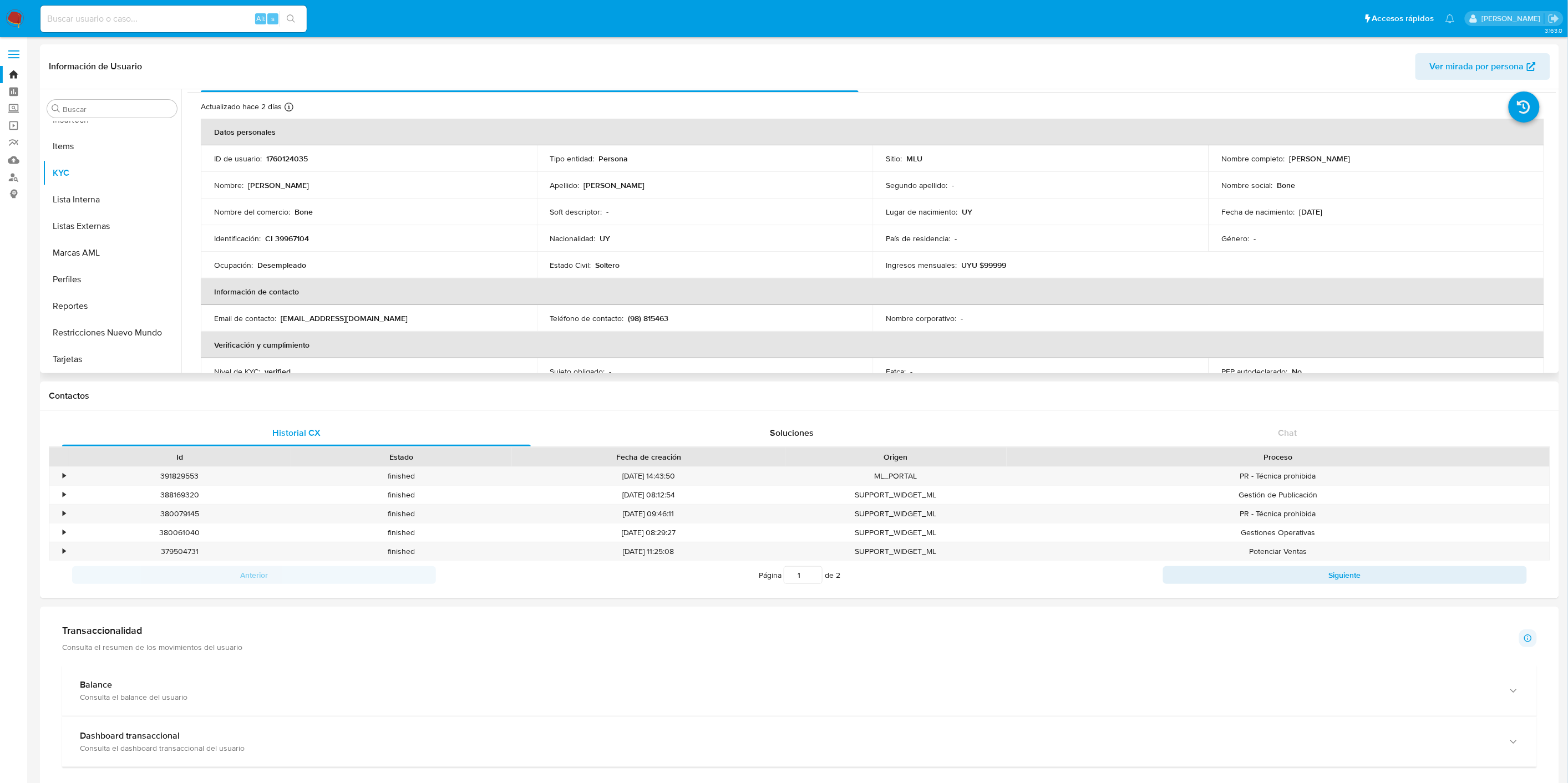
click at [582, 279] on th "Información de contacto" at bounding box center [872, 292] width 1343 height 27
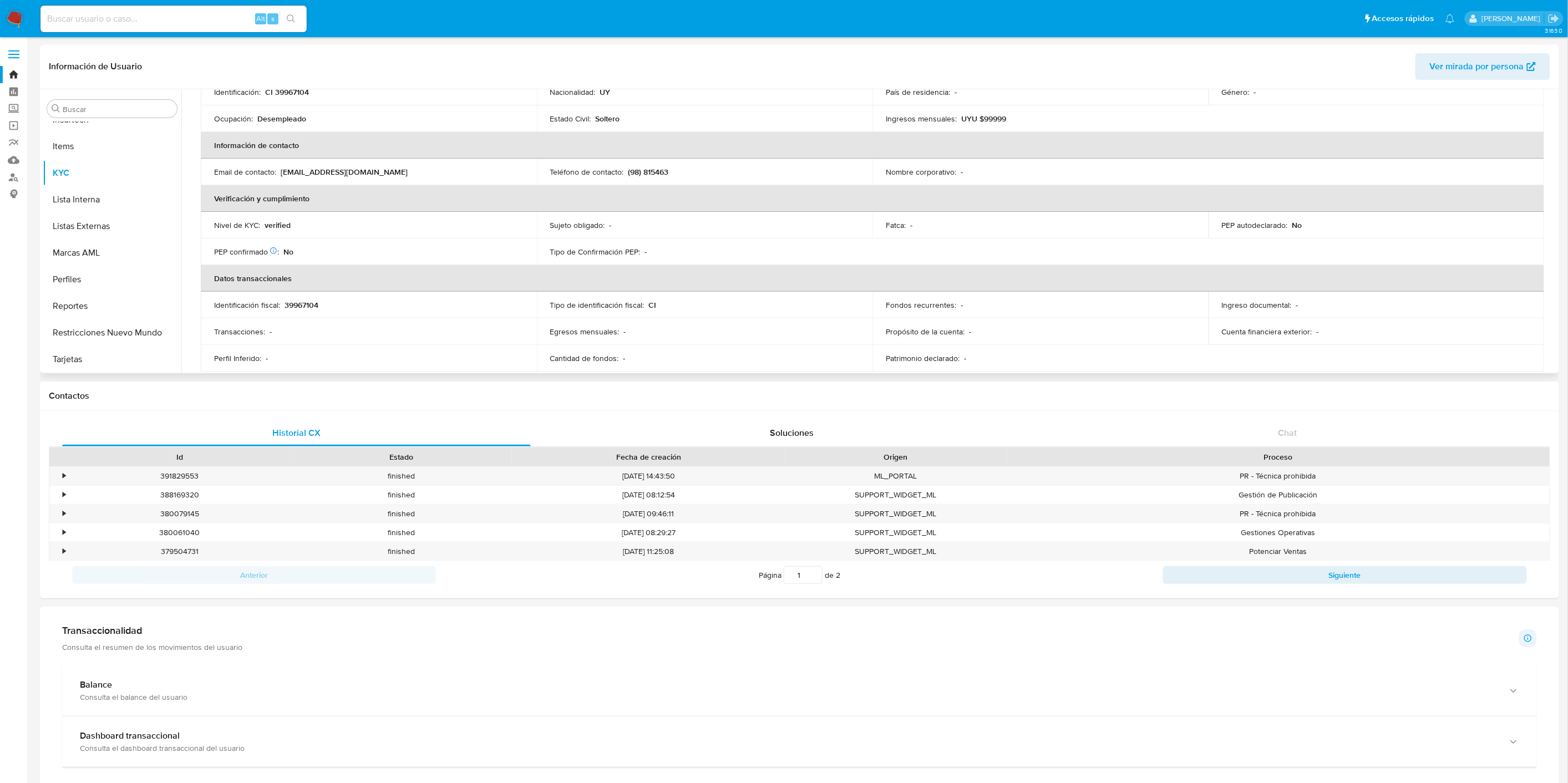
scroll to position [340, 0]
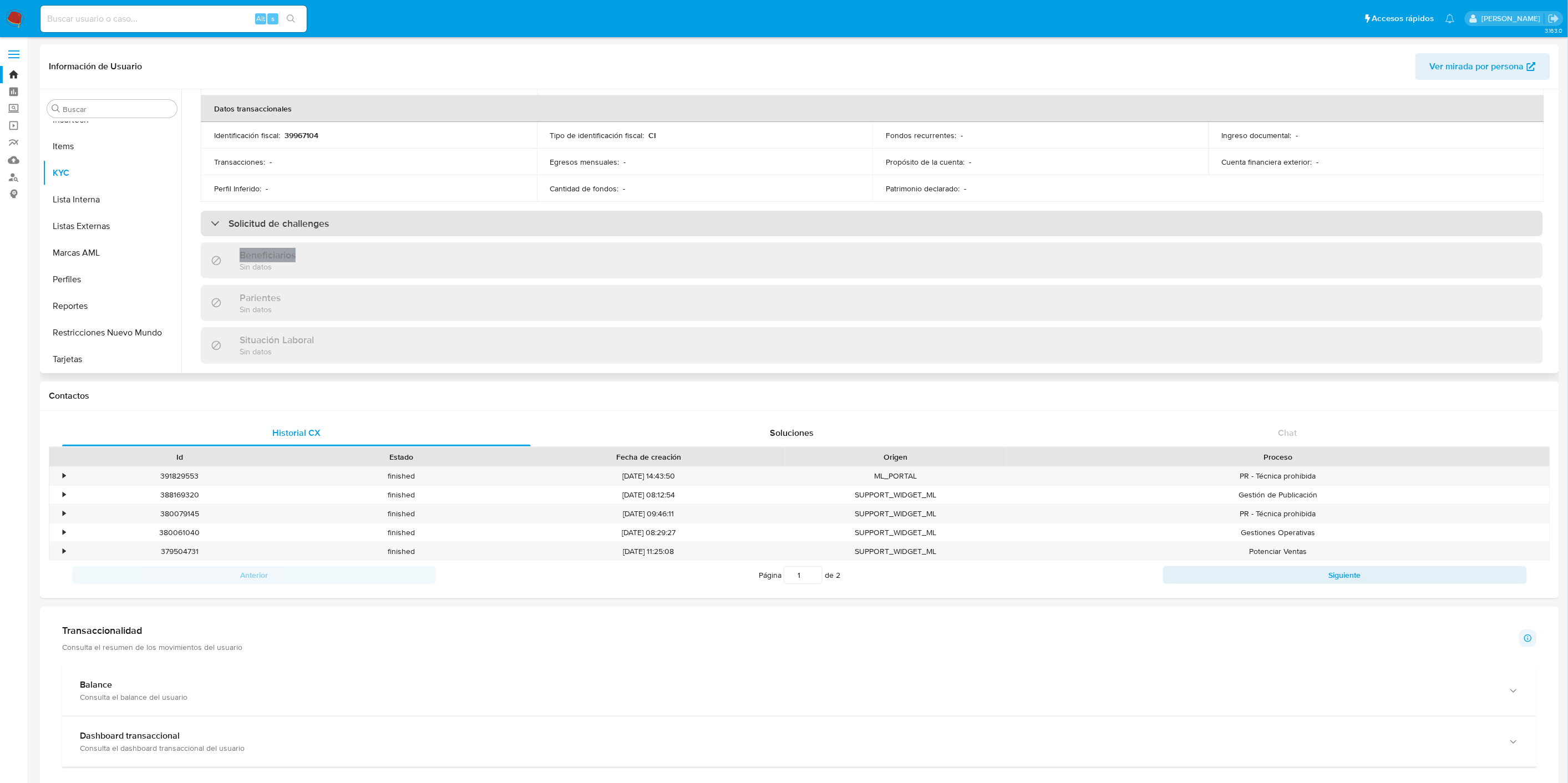
drag, startPoint x: 568, startPoint y: 236, endPoint x: 569, endPoint y: 220, distance: 16.0
click at [569, 220] on div "Actualizado hace 2 [PERSON_NAME] Creado: [DATE] 11:20:24 Actualizado: [DATE] 10…" at bounding box center [872, 167] width 1369 height 783
click at [569, 220] on div "Solicitud de challenges" at bounding box center [871, 223] width 1342 height 25
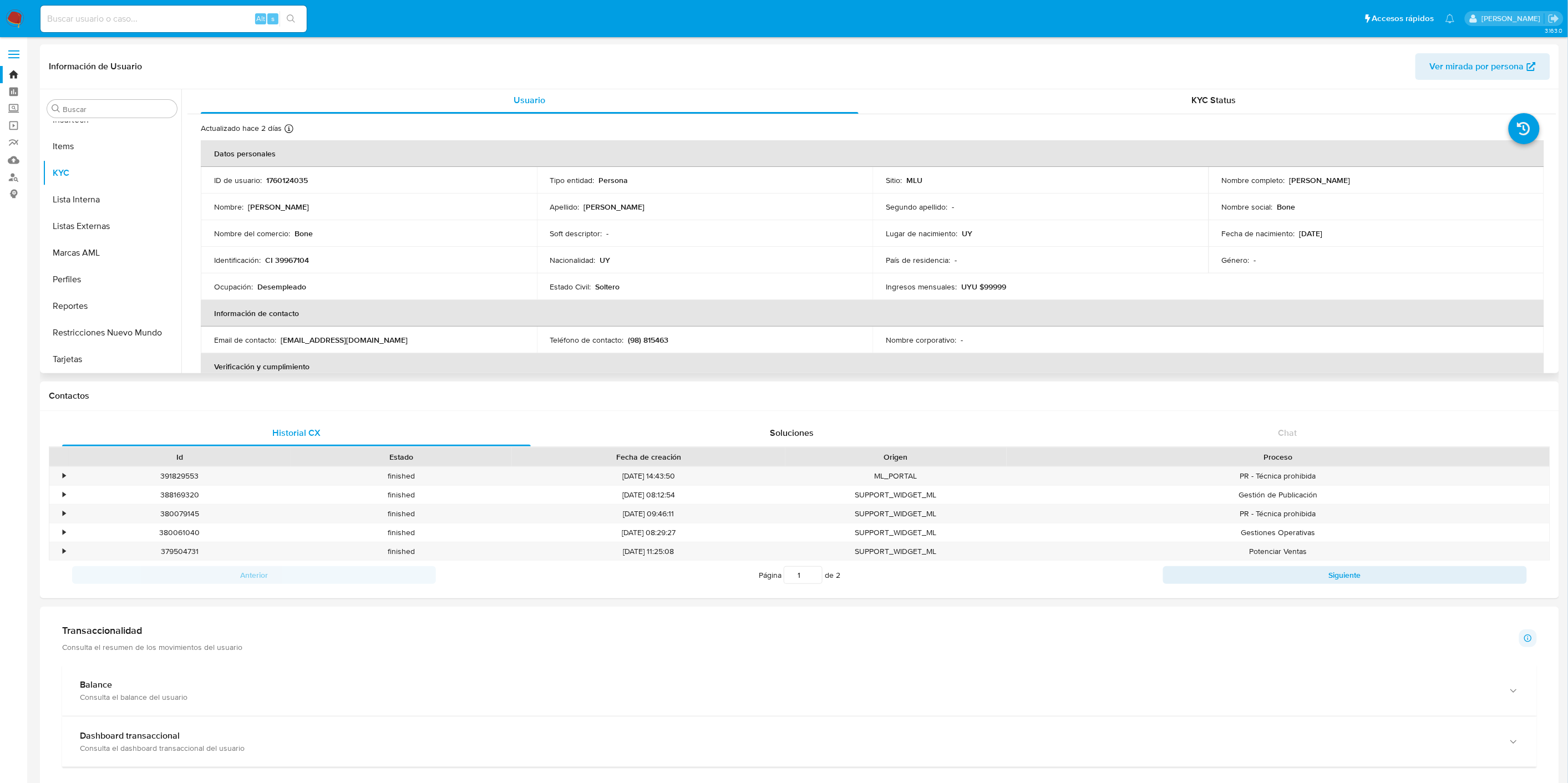
scroll to position [0, 0]
click at [1161, 120] on div "Actualizado hace 2 [PERSON_NAME] Creado: [DATE] 11:20:24 Actualizado: [DATE] 10…" at bounding box center [872, 547] width 1369 height 859
click at [1162, 96] on div "KYC Status" at bounding box center [1215, 102] width 658 height 27
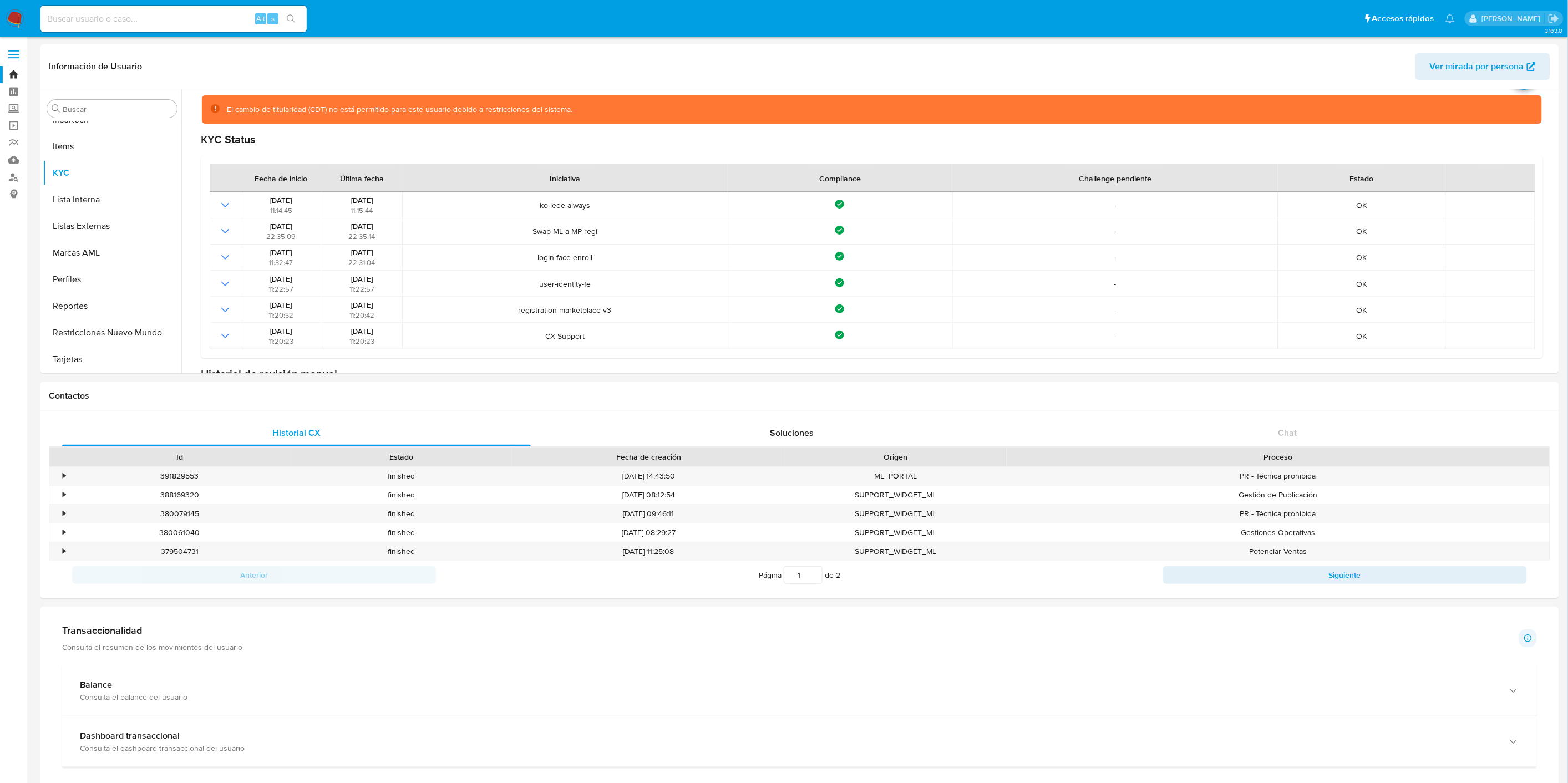
scroll to position [58, 0]
click at [200, 22] on input at bounding box center [174, 19] width 266 height 14
paste input "37227583"
type input "37227583"
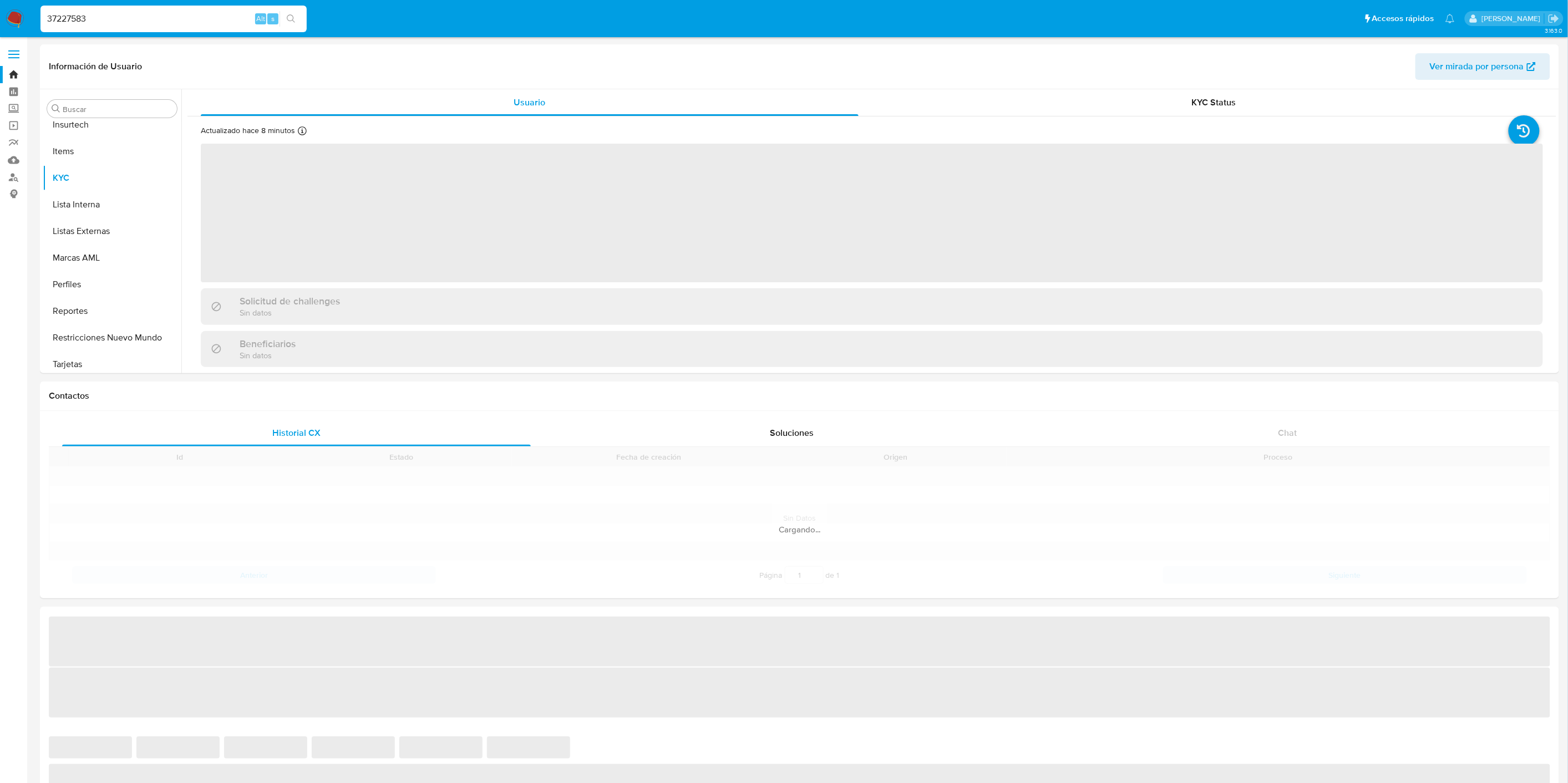
scroll to position [574, 0]
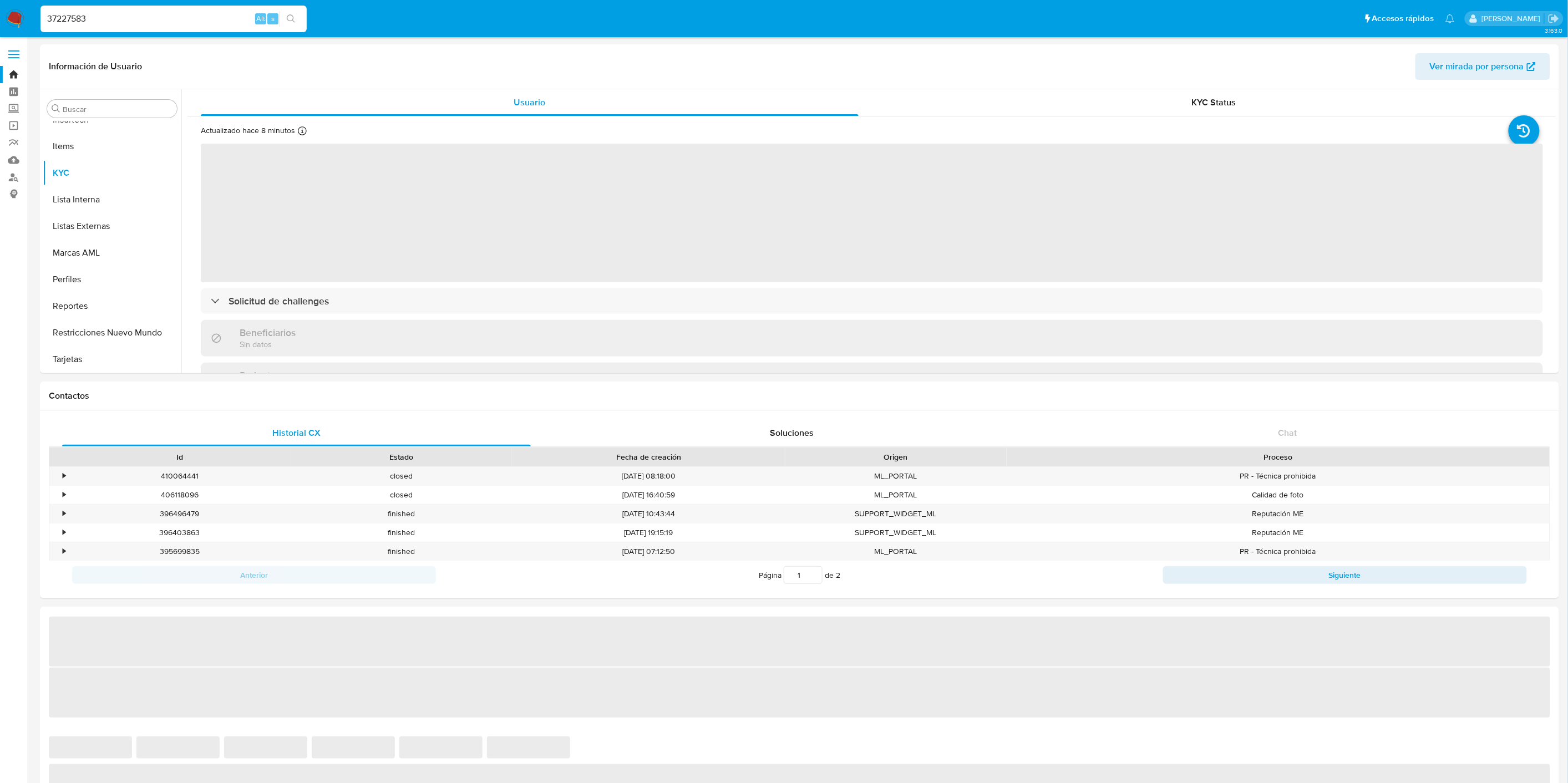
select select "10"
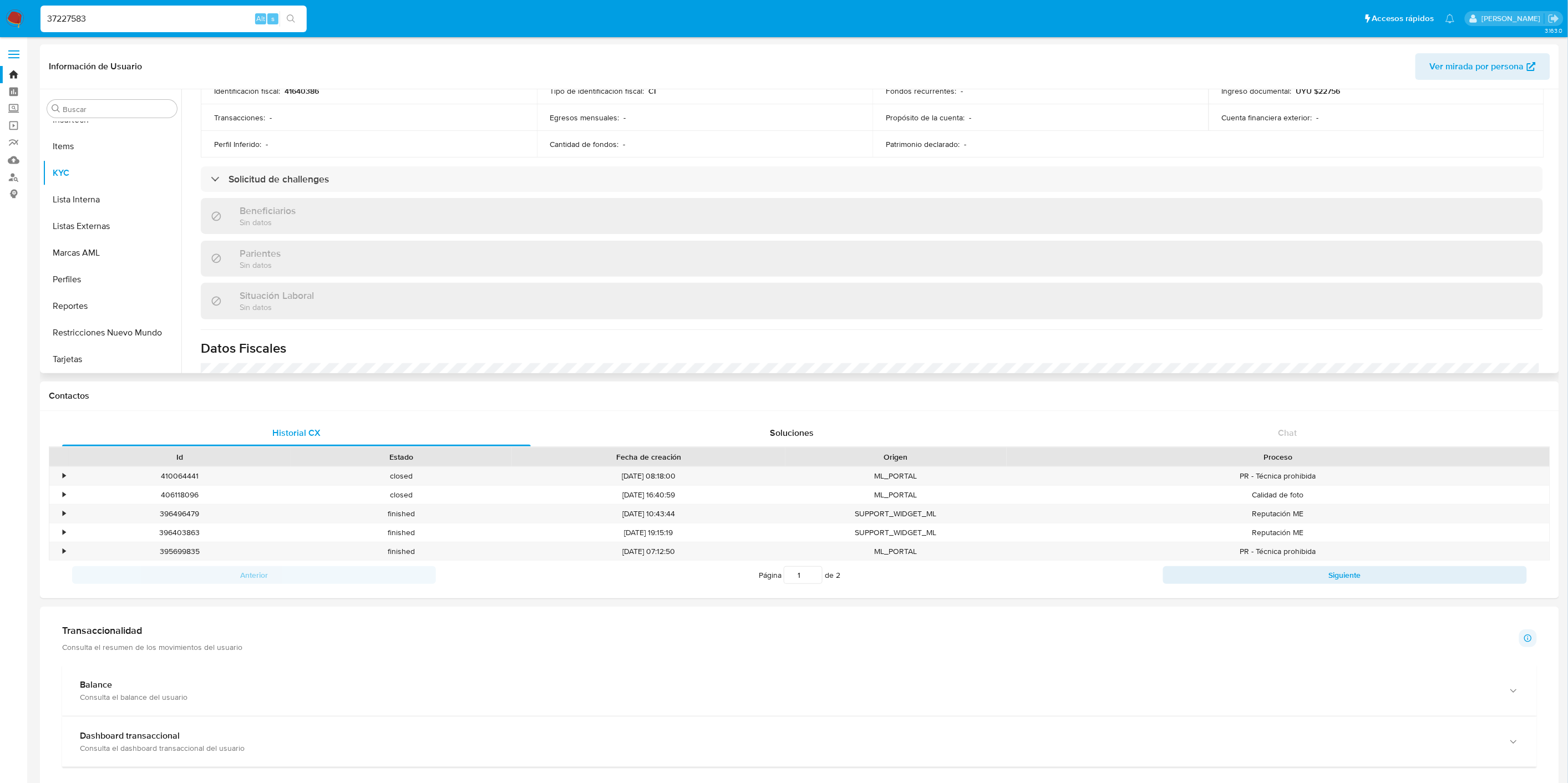
scroll to position [385, 0]
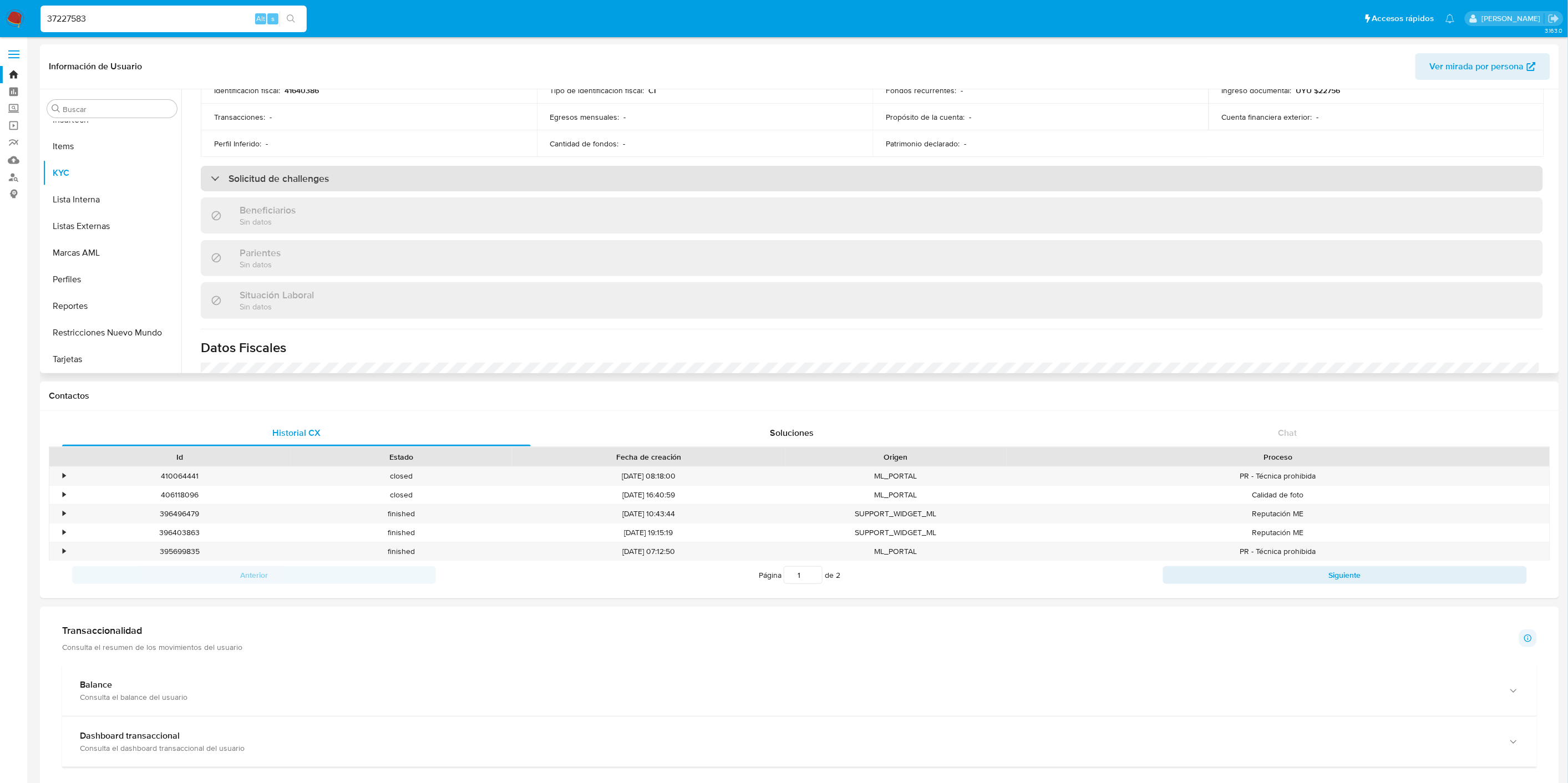
click at [819, 184] on div "Solicitud de challenges" at bounding box center [871, 178] width 1342 height 25
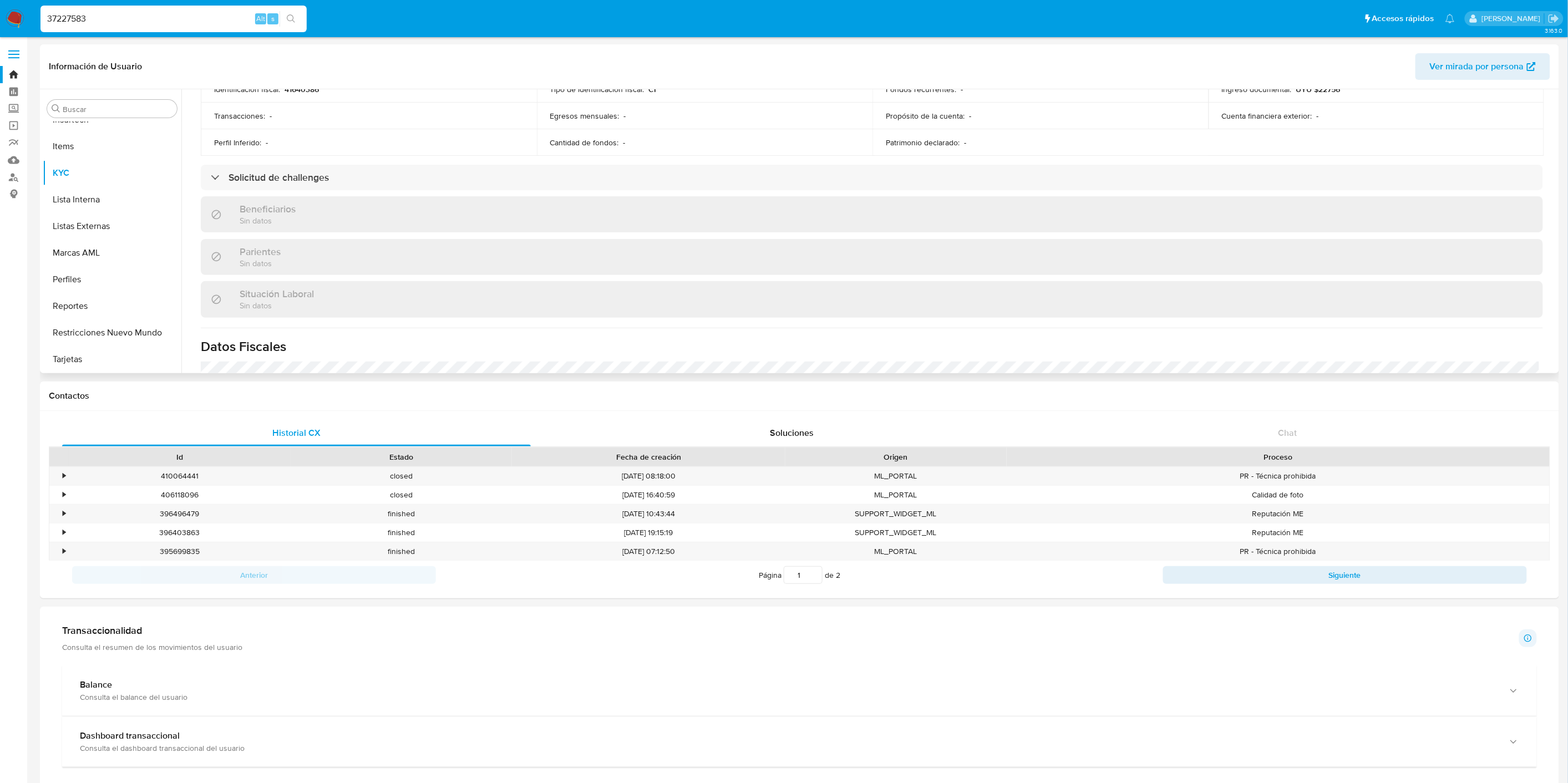
scroll to position [295, 0]
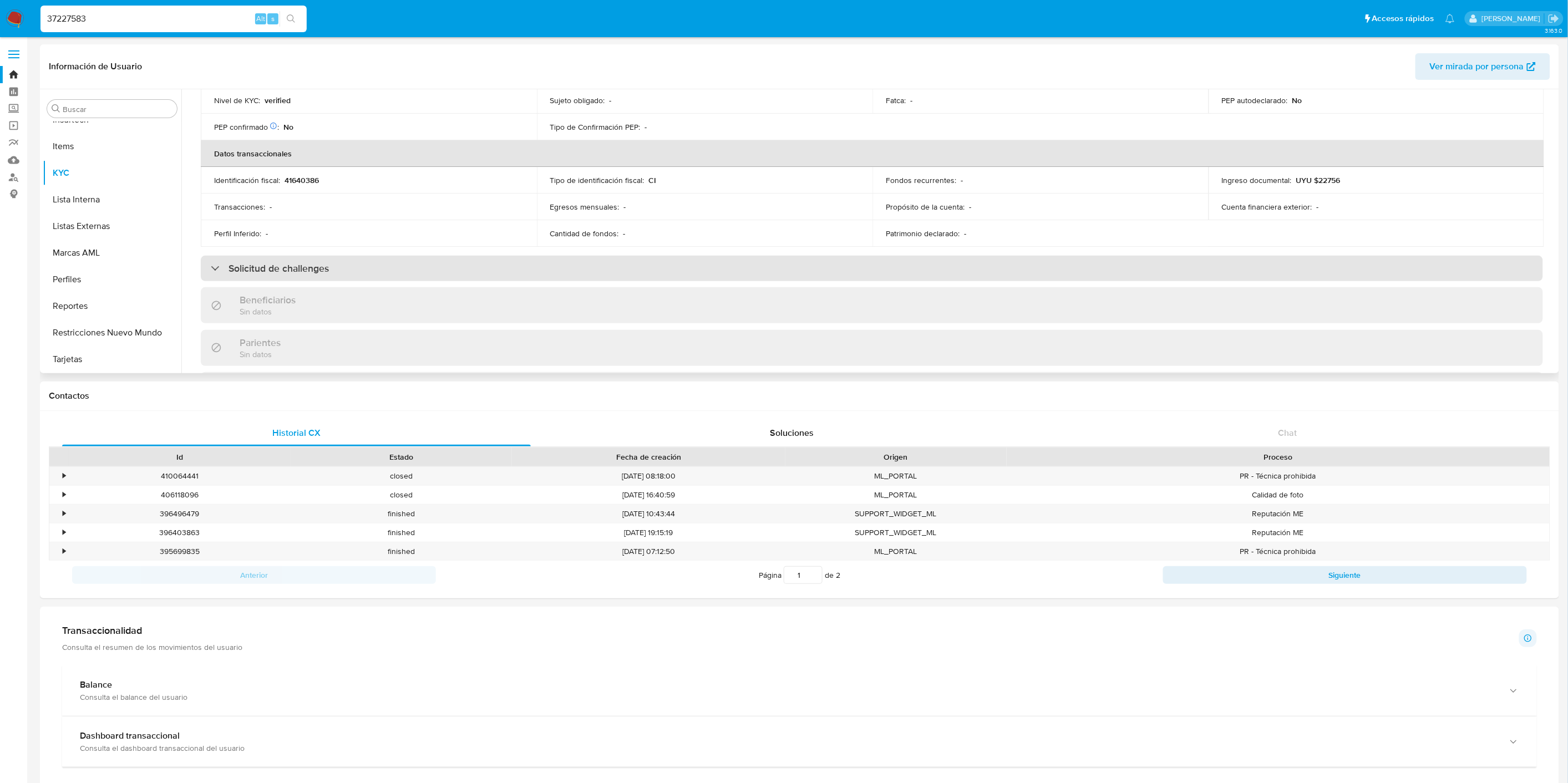
click at [620, 280] on div "Solicitud de challenges" at bounding box center [871, 268] width 1342 height 25
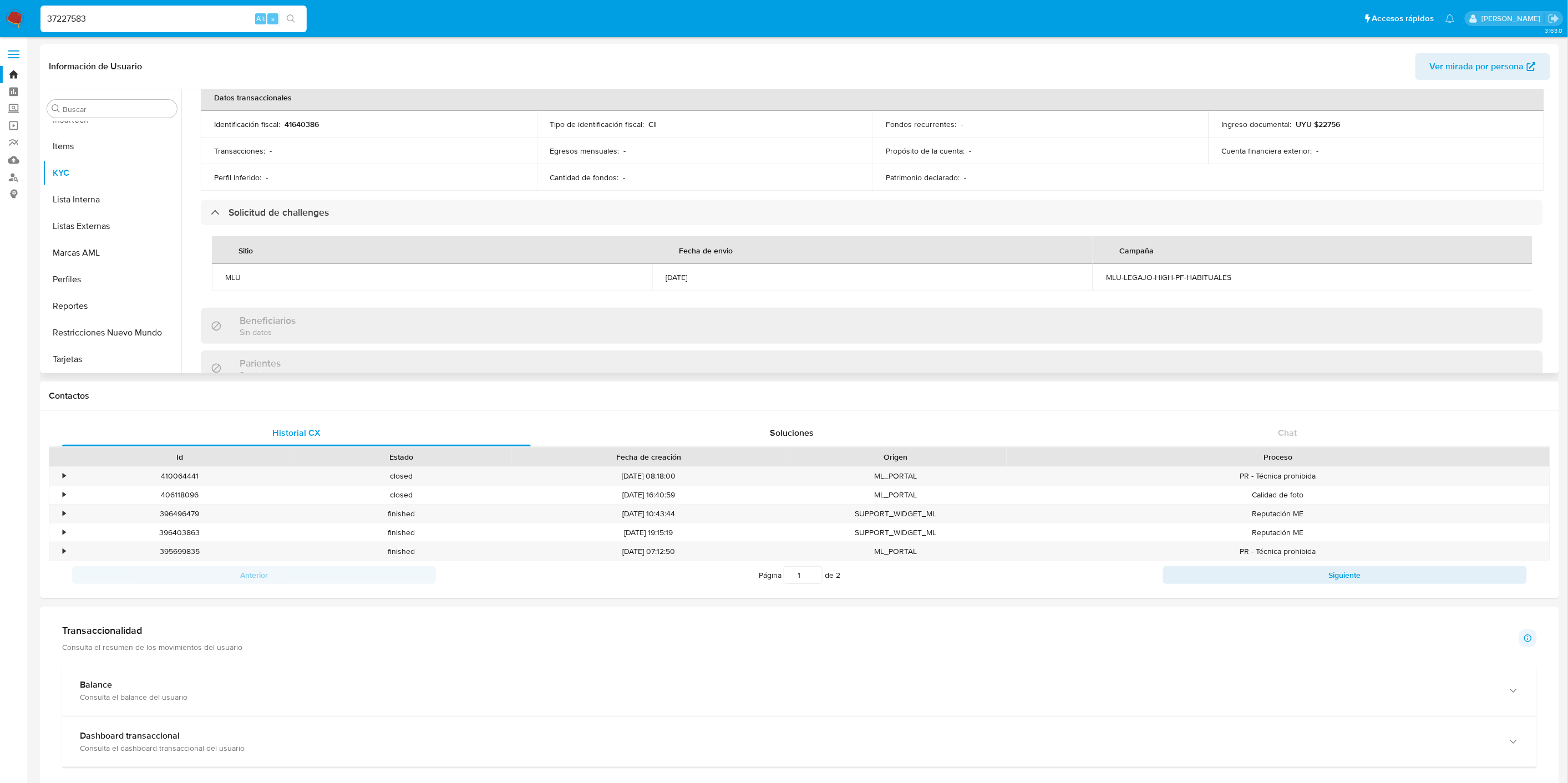
scroll to position [351, 0]
click at [1139, 272] on div "MLU-LEGAJO-HIGH-PF-HABITUALES" at bounding box center [1313, 277] width 414 height 10
copy div "MLU-LEGAJO-HIGH-PF-HABITUALES"
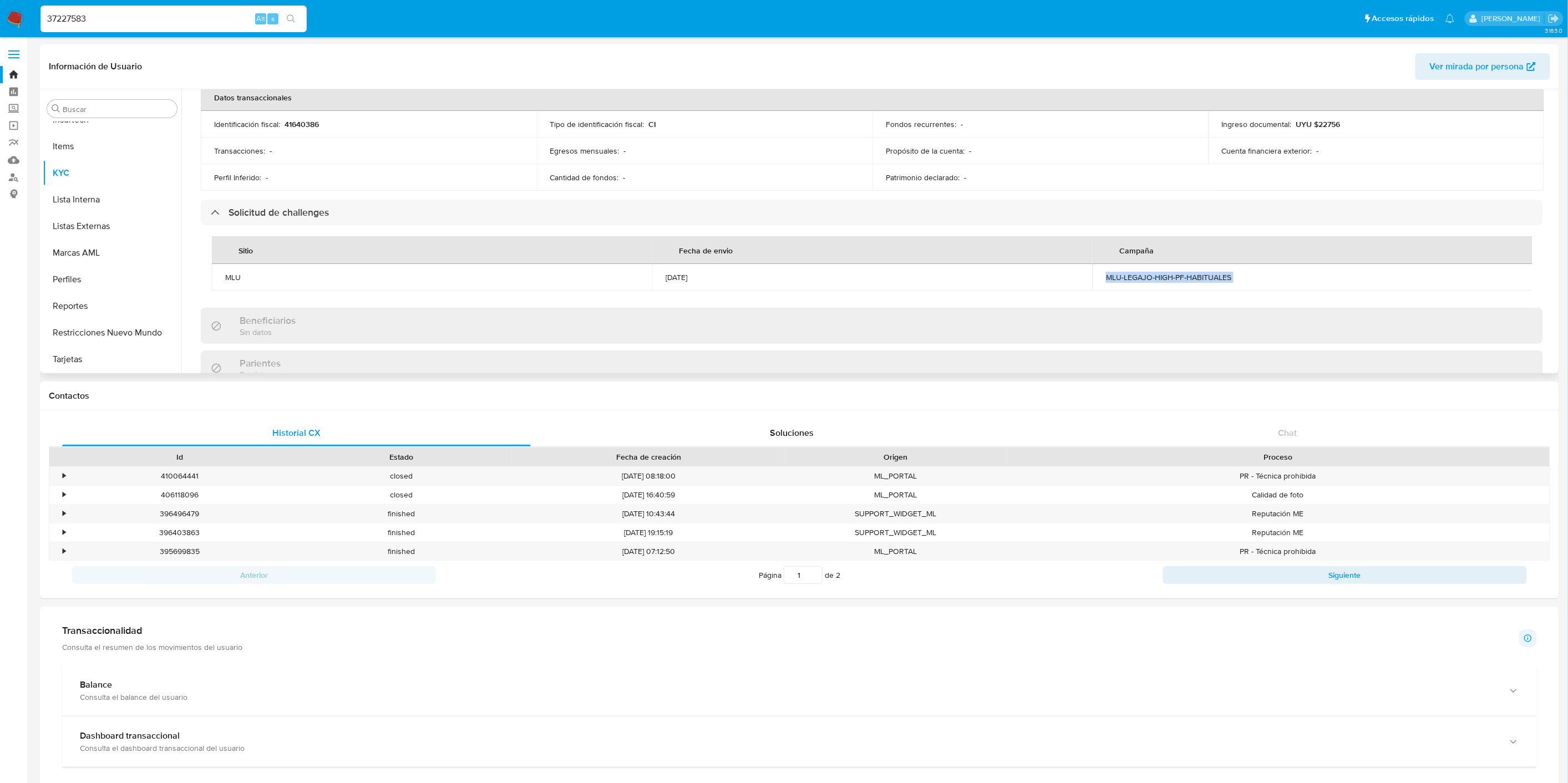
scroll to position [0, 0]
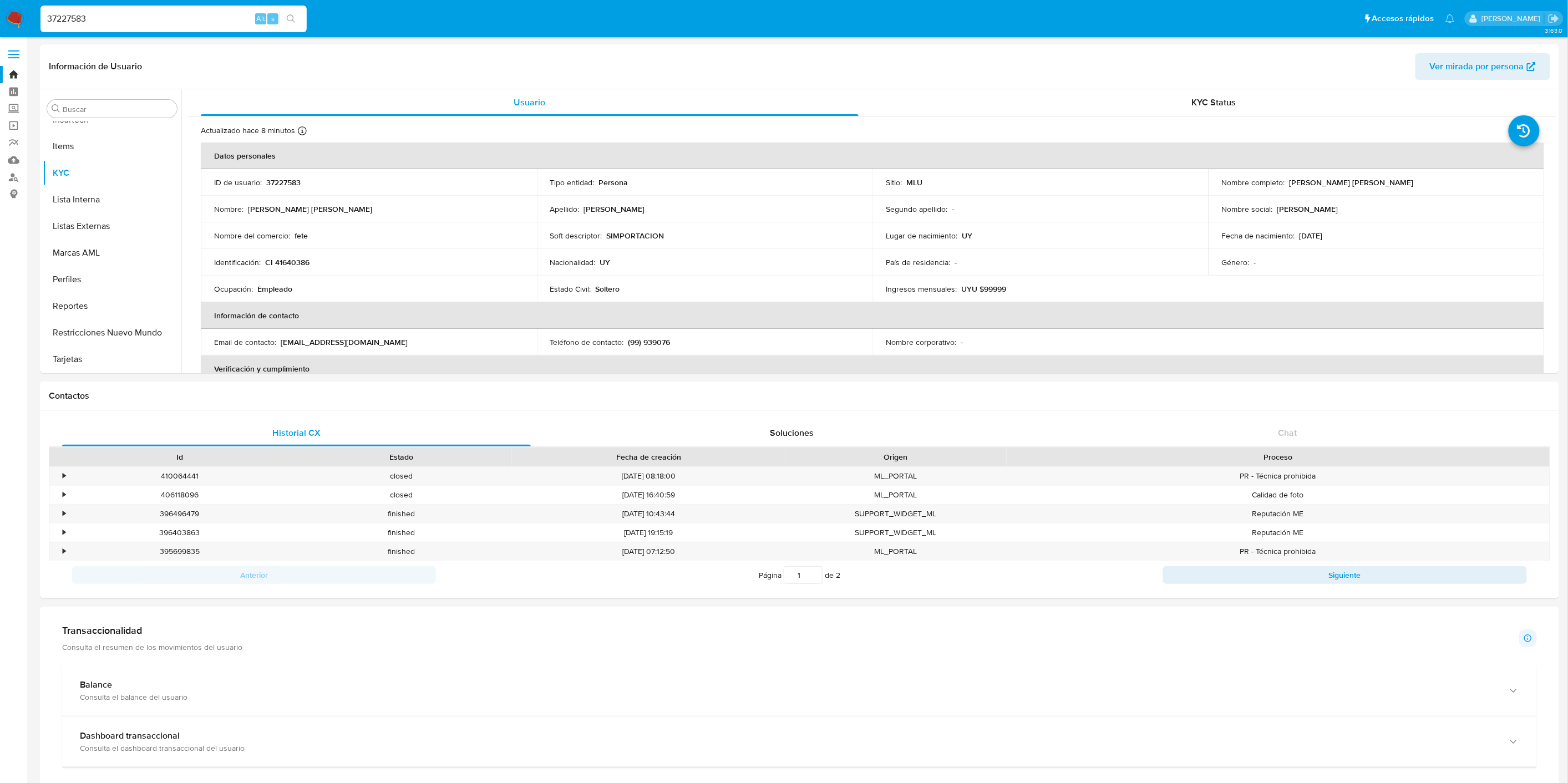
click at [151, 19] on input "37227583" at bounding box center [174, 19] width 266 height 14
click at [1202, 108] on span "KYC Status" at bounding box center [1214, 102] width 44 height 13
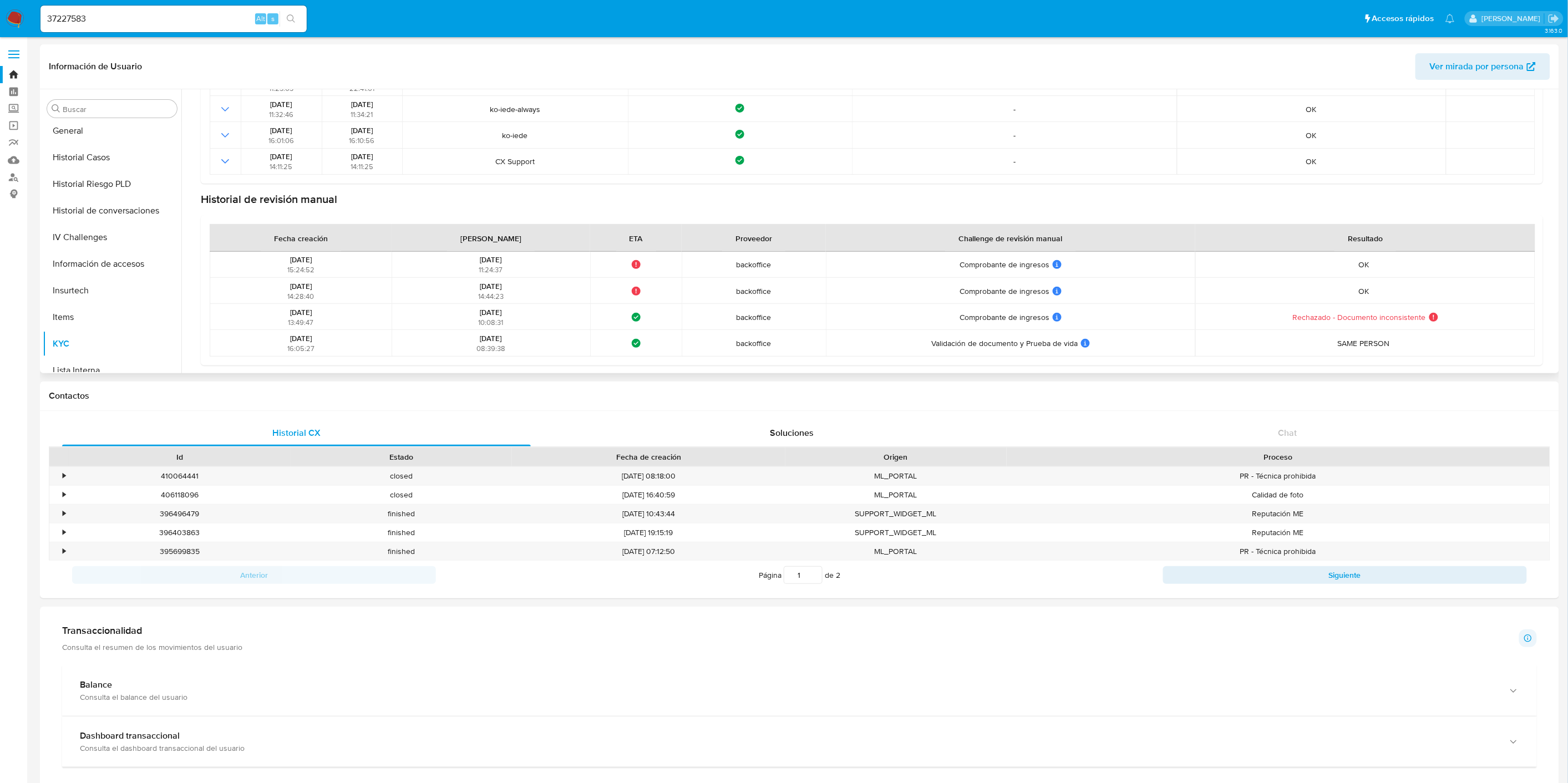
scroll to position [267, 0]
click at [105, 267] on button "General" at bounding box center [108, 268] width 129 height 27
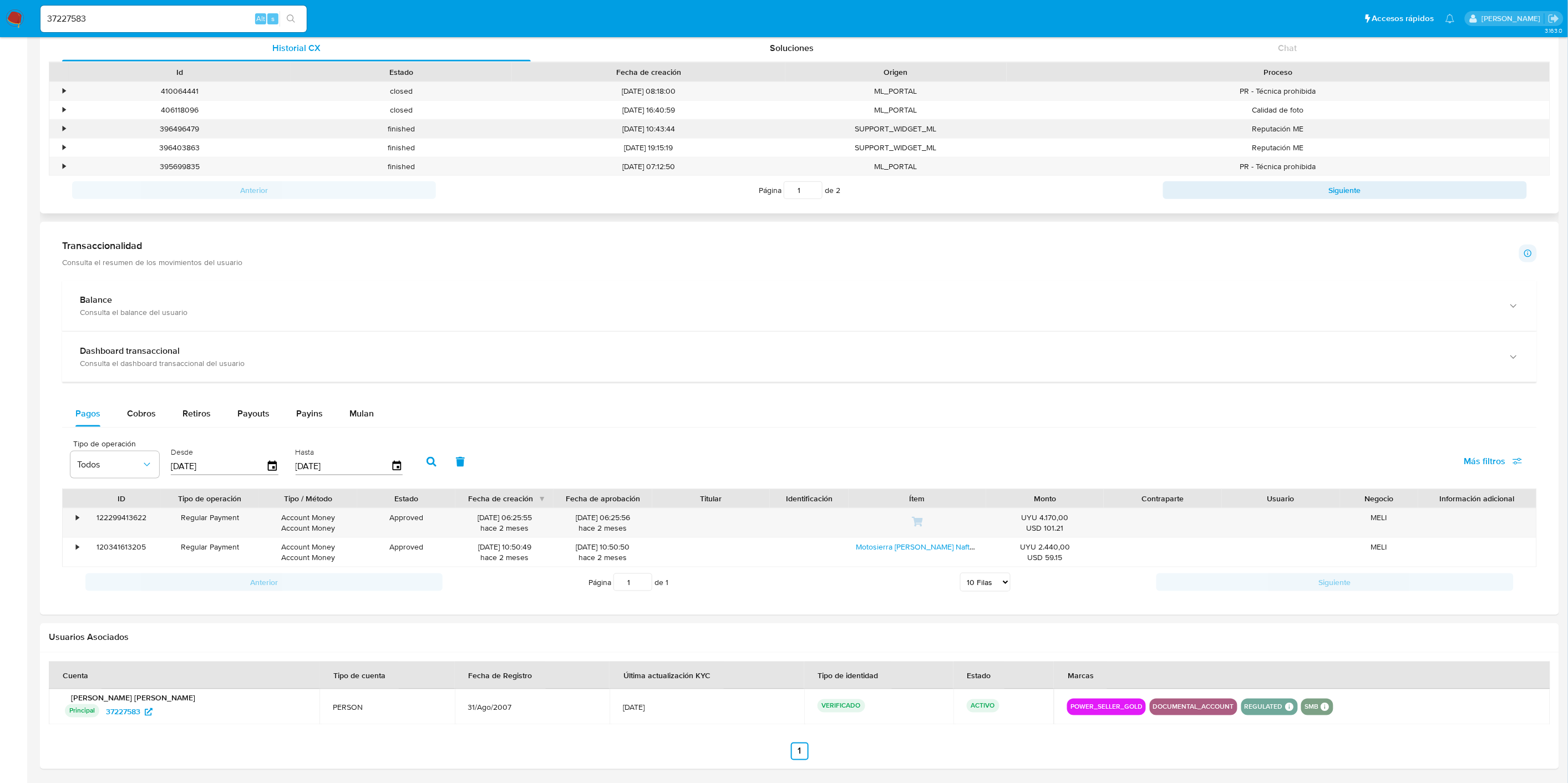
scroll to position [427, 0]
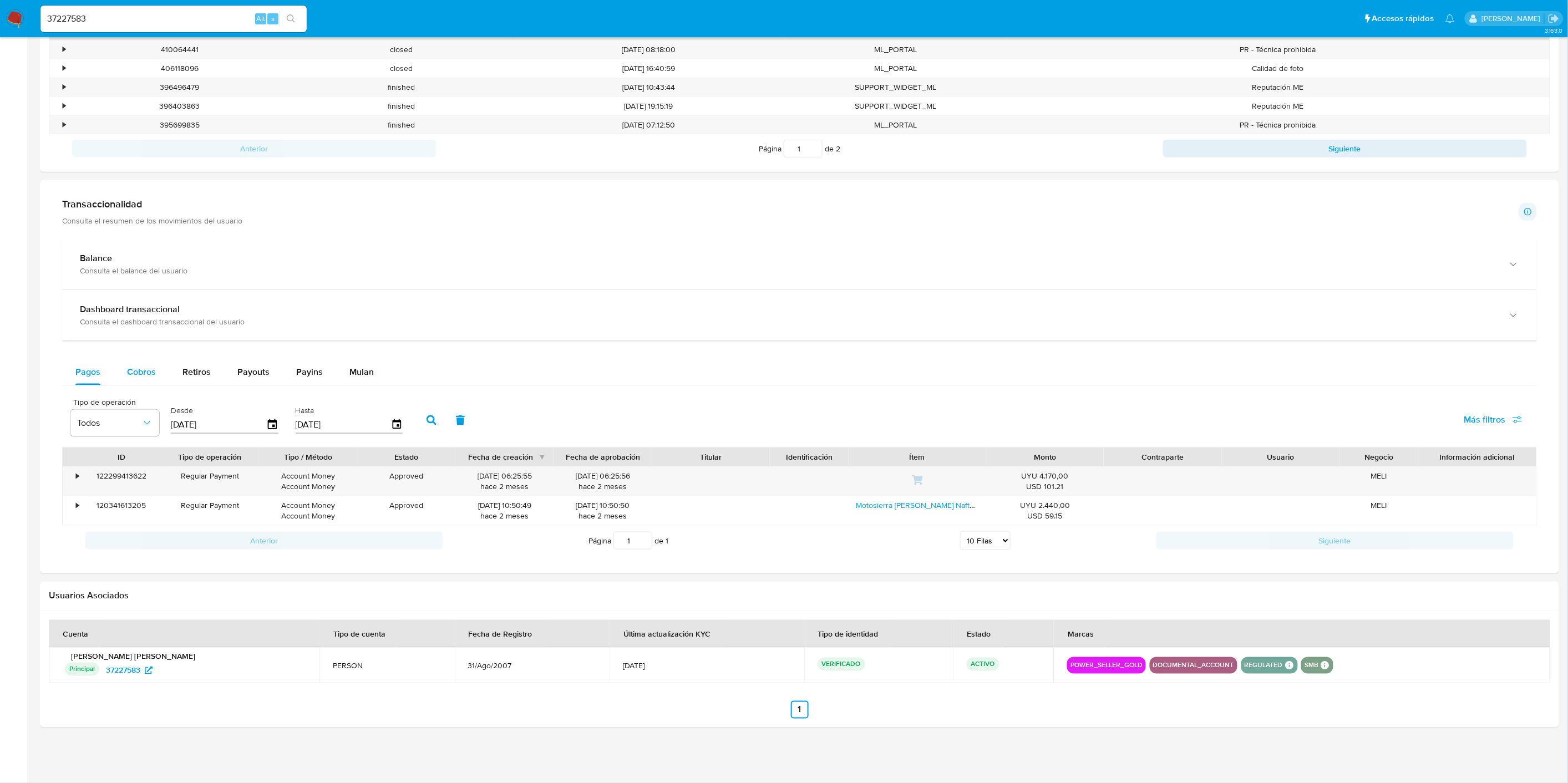
click at [147, 373] on span "Cobros" at bounding box center [141, 372] width 29 height 13
select select "10"
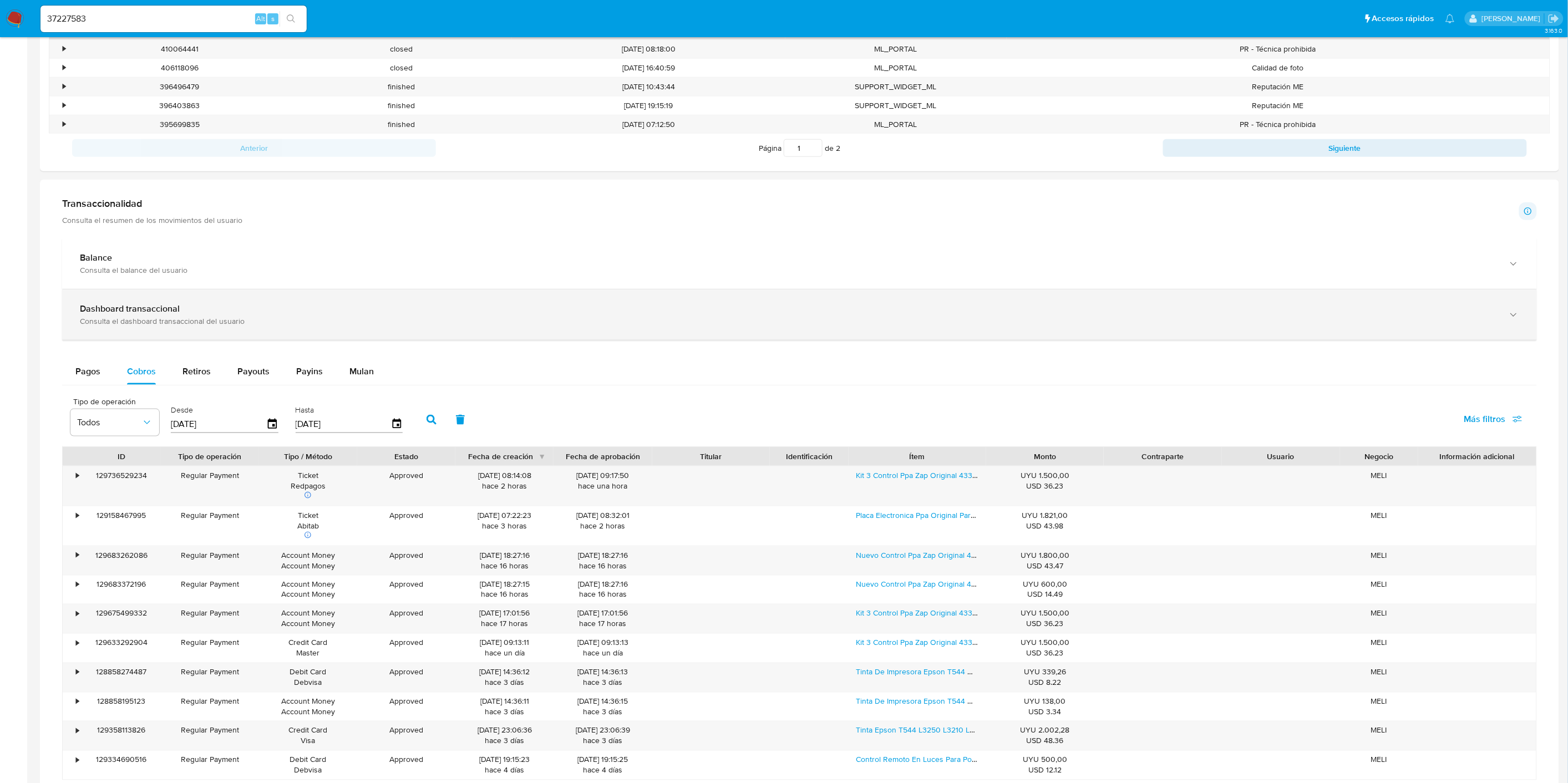
click at [244, 320] on div "Consulta el dashboard transaccional del usuario" at bounding box center [788, 321] width 1418 height 10
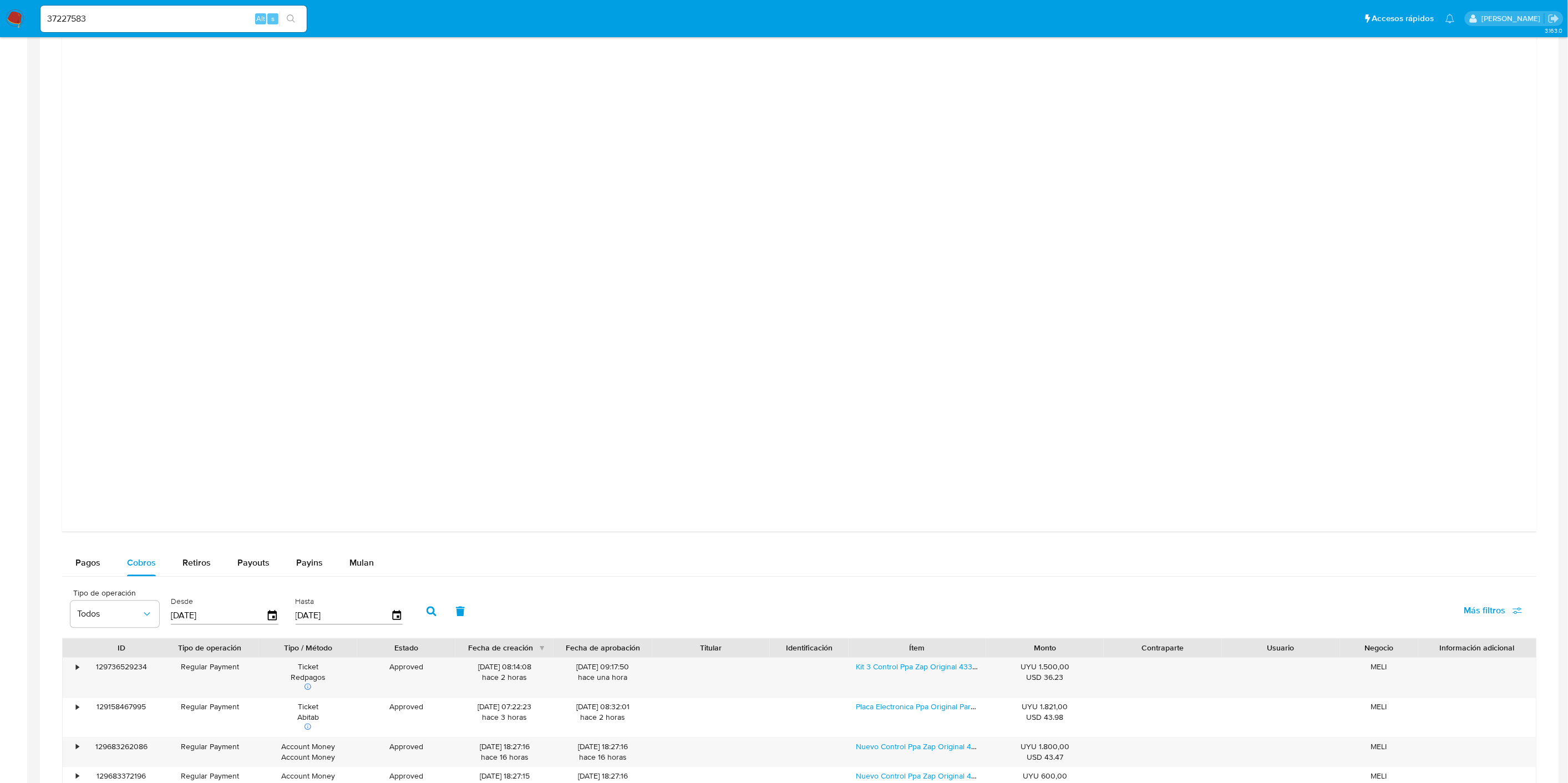
scroll to position [758, 0]
